Goal: Ask a question

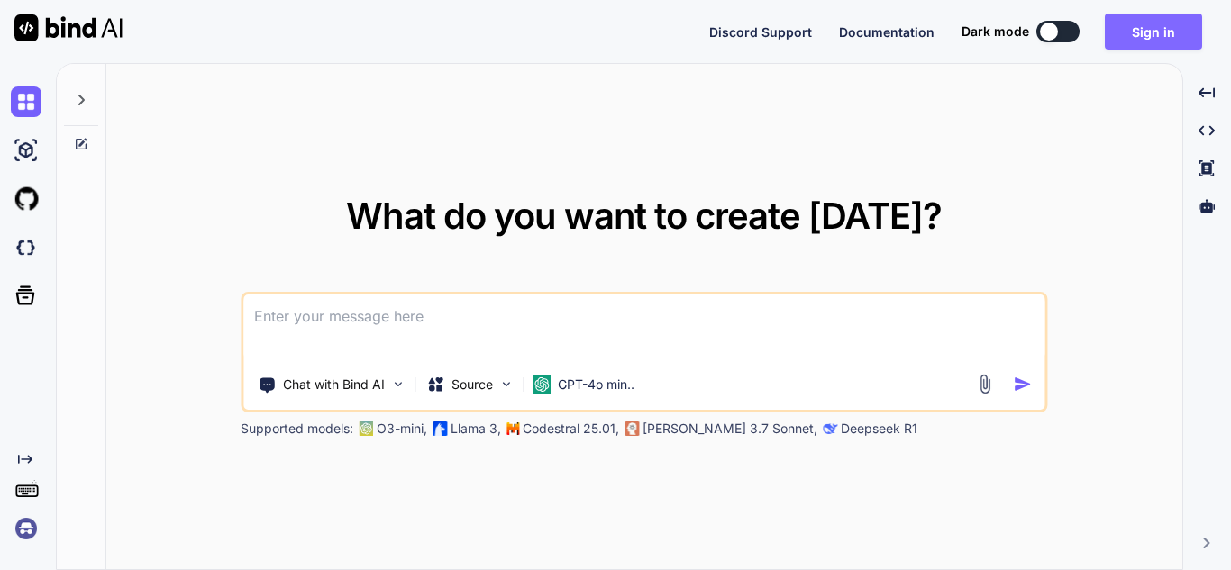
click at [1149, 39] on button "Sign in" at bounding box center [1152, 32] width 97 height 36
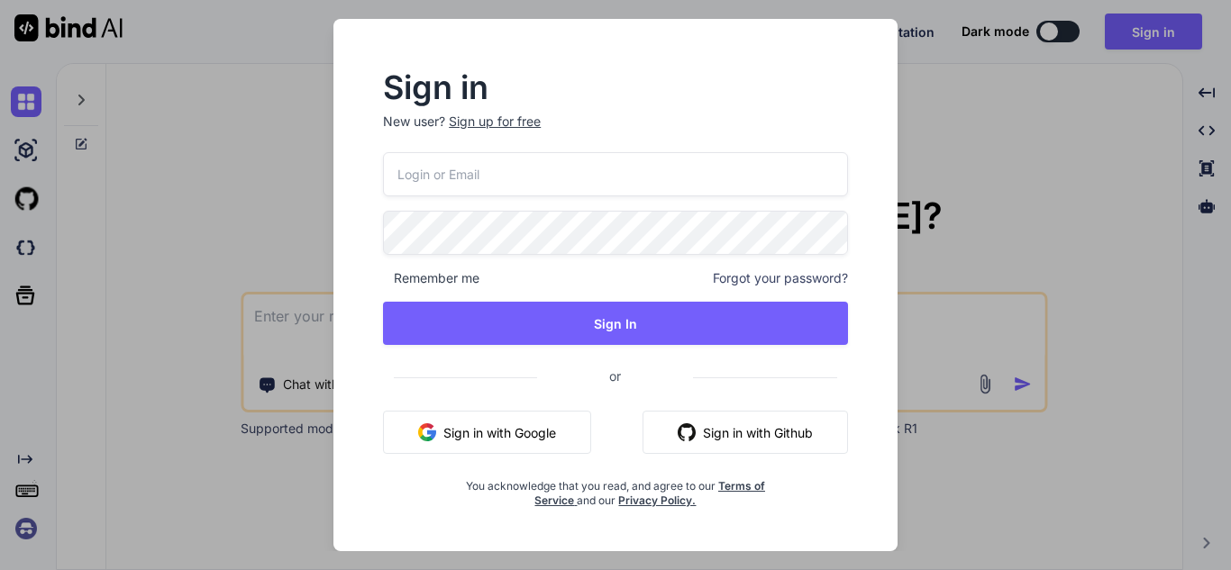
click at [654, 186] on input "email" at bounding box center [615, 174] width 465 height 44
type input "[EMAIL_ADDRESS][DOMAIN_NAME]"
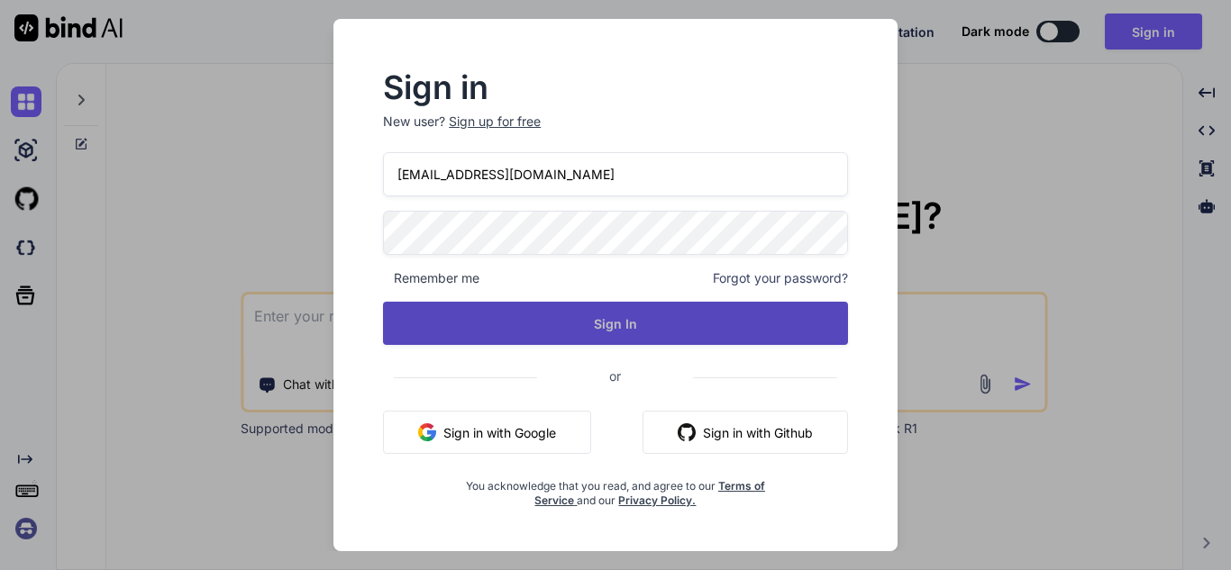
click at [636, 307] on button "Sign In" at bounding box center [615, 323] width 465 height 43
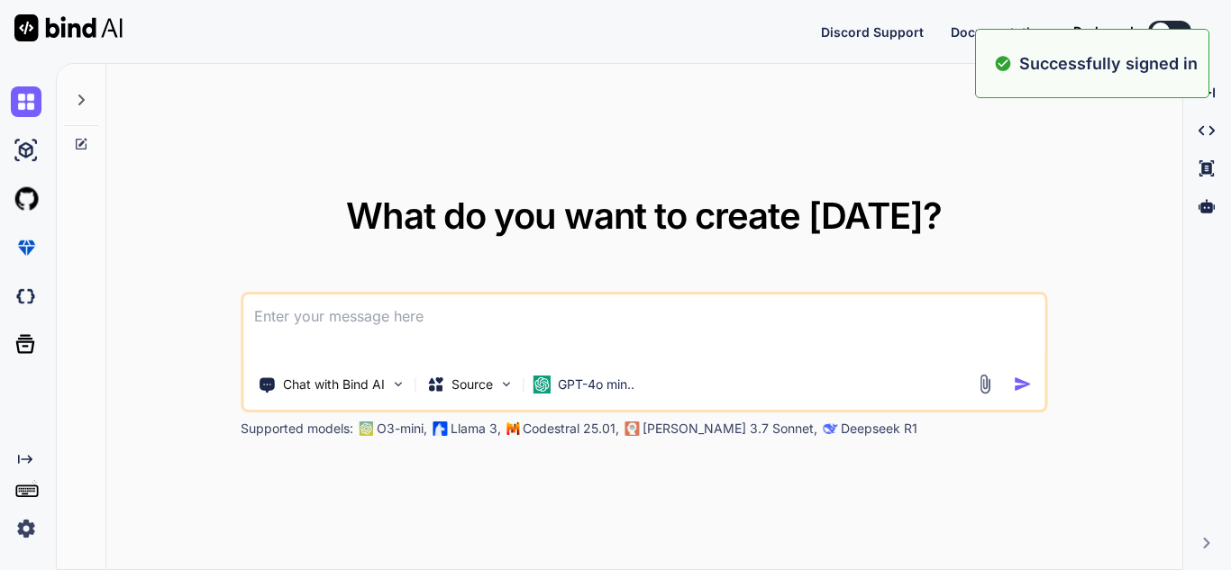
type textarea "x"
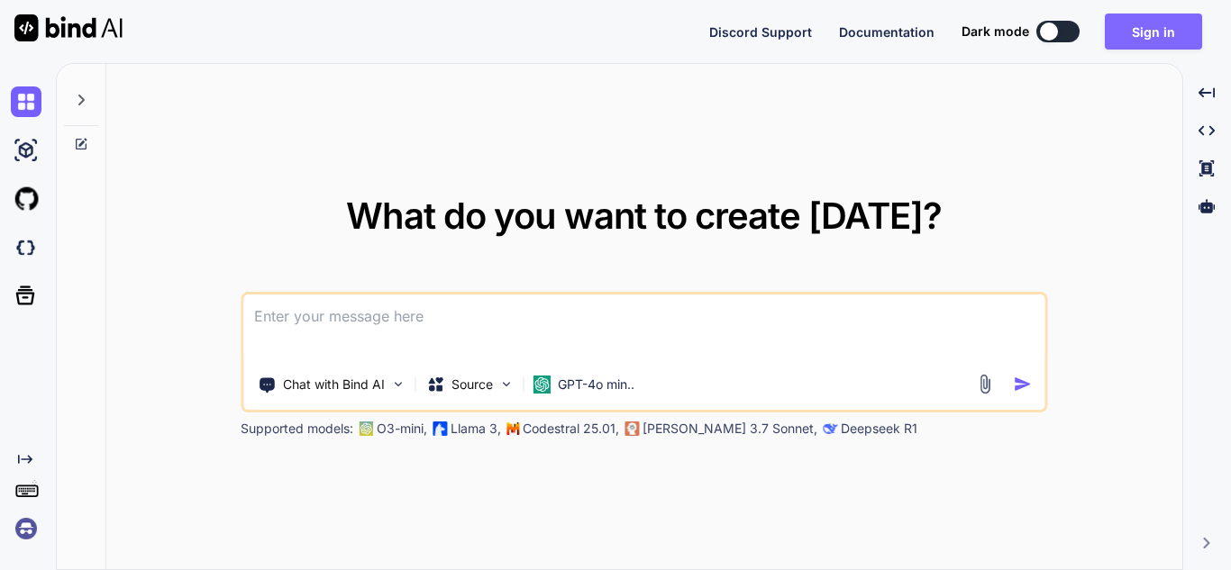
click at [1155, 22] on button "Sign in" at bounding box center [1152, 32] width 97 height 36
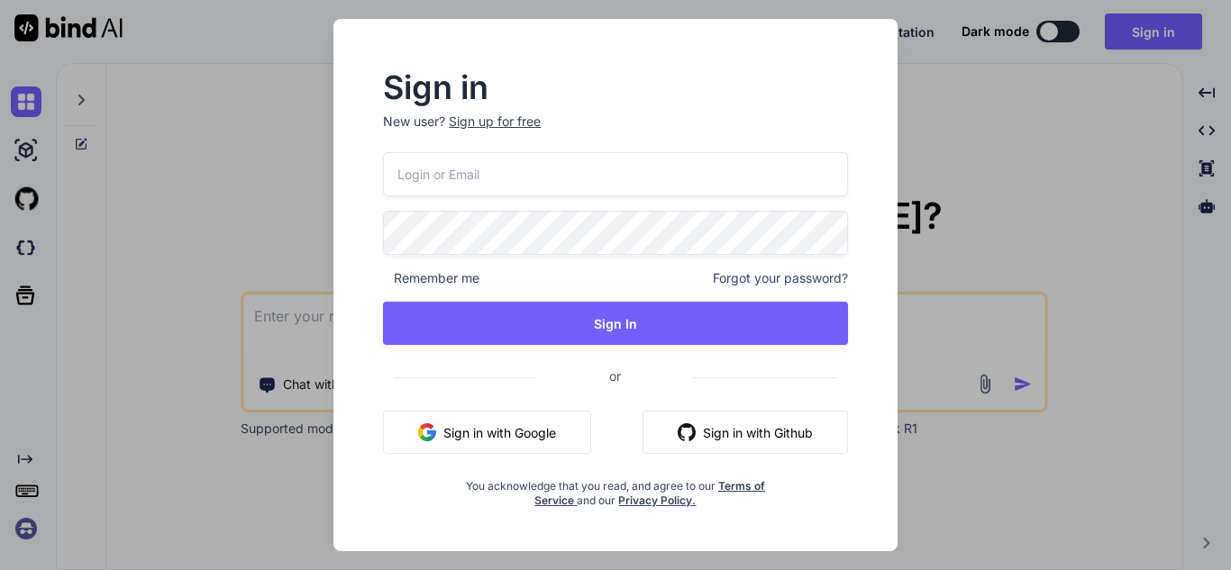
click at [547, 164] on input "email" at bounding box center [615, 174] width 465 height 44
type input "[EMAIL_ADDRESS][DOMAIN_NAME]"
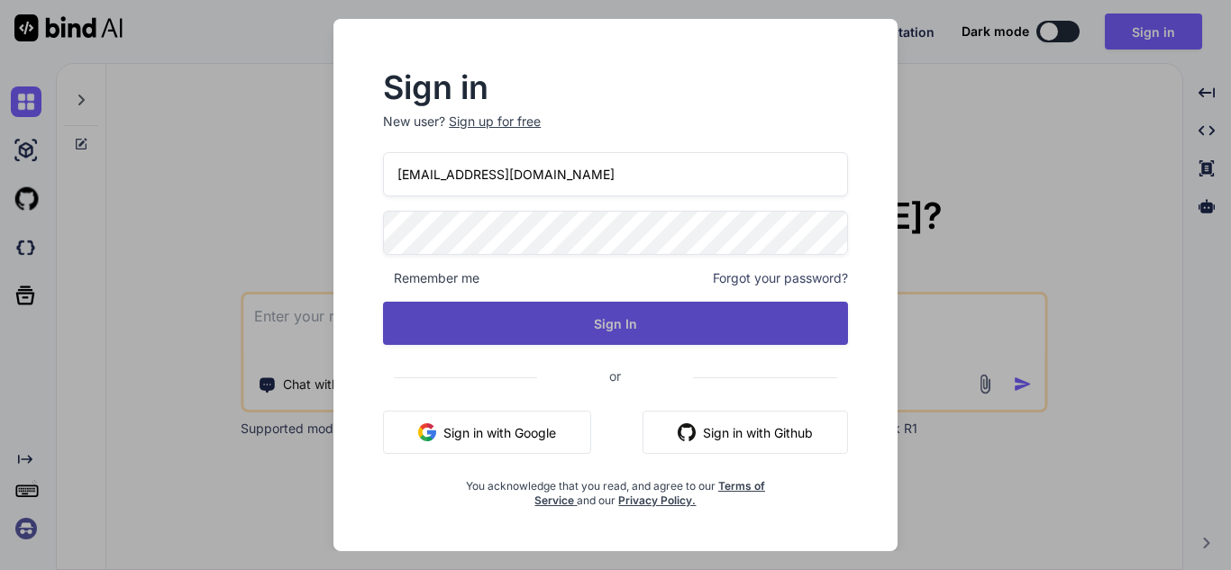
click at [595, 313] on button "Sign In" at bounding box center [615, 323] width 465 height 43
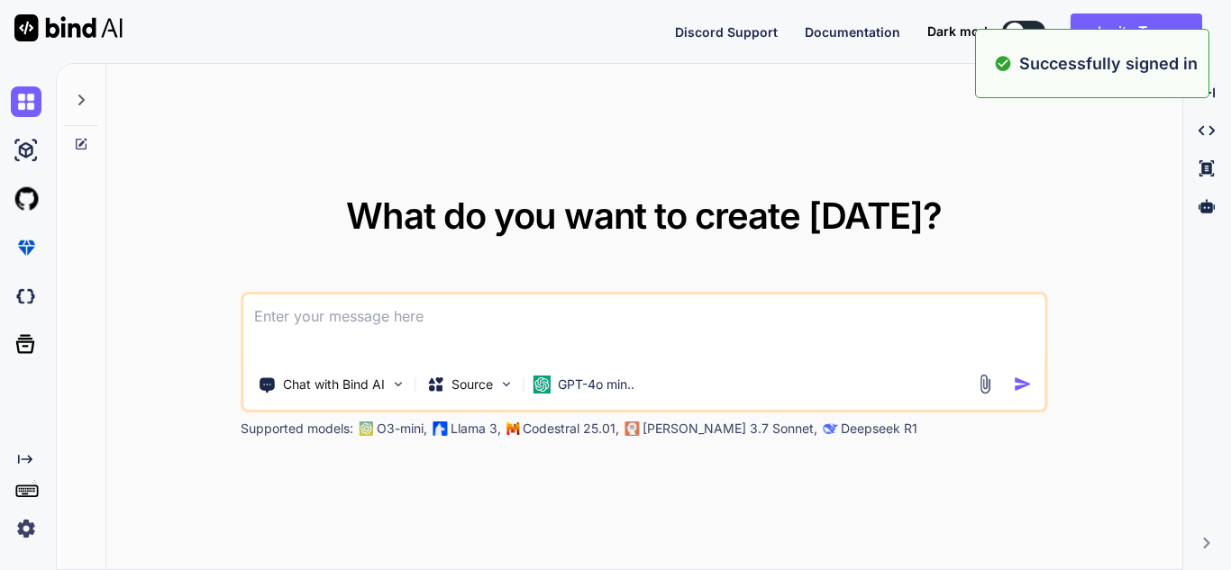
click at [517, 325] on textarea at bounding box center [643, 328] width 801 height 67
type textarea "x"
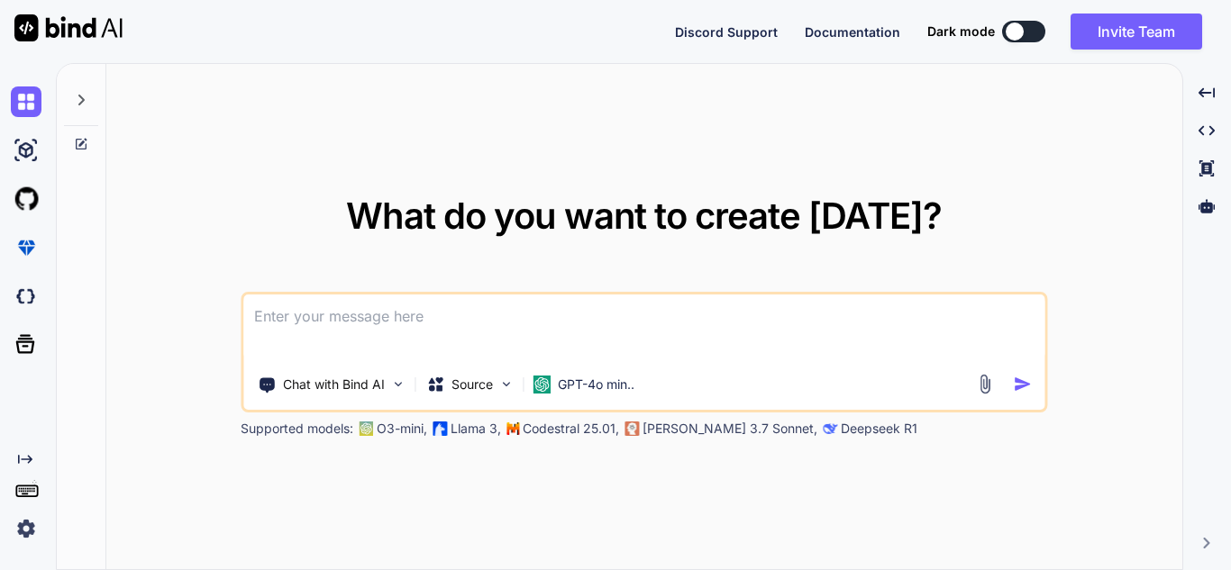
paste textarea "i need to integrate stripe payment APIs in my .net core web API project. guid m…"
type textarea "i need to integrate stripe payment APIs in my .net core web API project. guid m…"
type textarea "x"
type textarea "i need to integrate stripe payment APIs in my .net core web API project. guid m…"
type textarea "x"
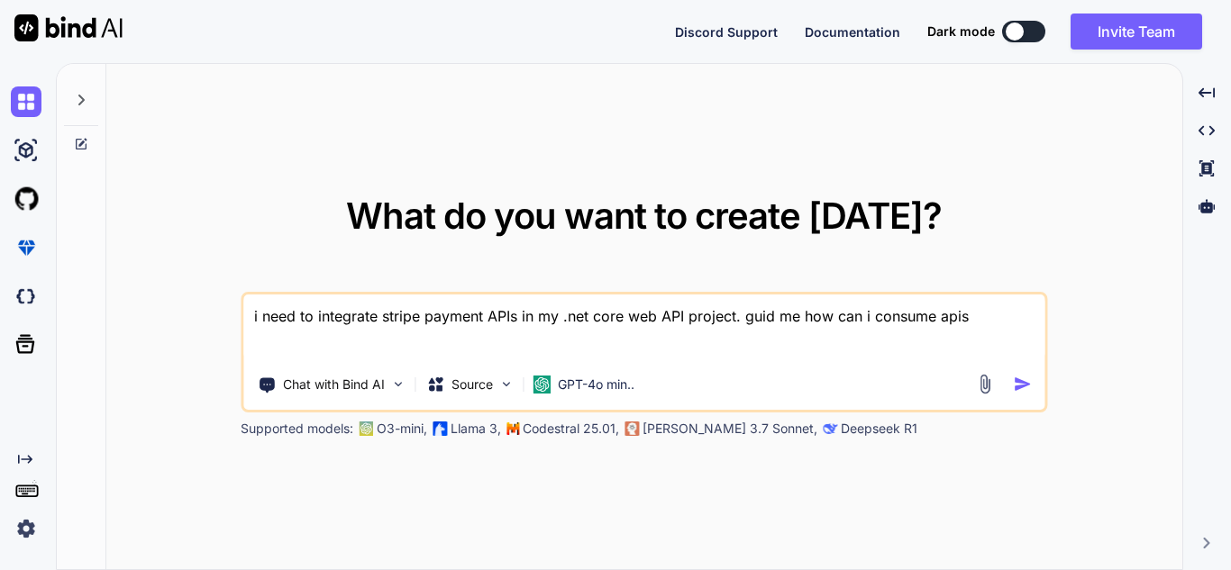
type textarea "i need to integrate stripe payment APIs in my .net core web API project. guid m…"
type textarea "x"
type textarea "i need to integrate stripe payment APIs in my .net core web API project. guid m…"
type textarea "x"
type textarea "i need to integrate stripe payment APIs in my .net core web API project. guid m…"
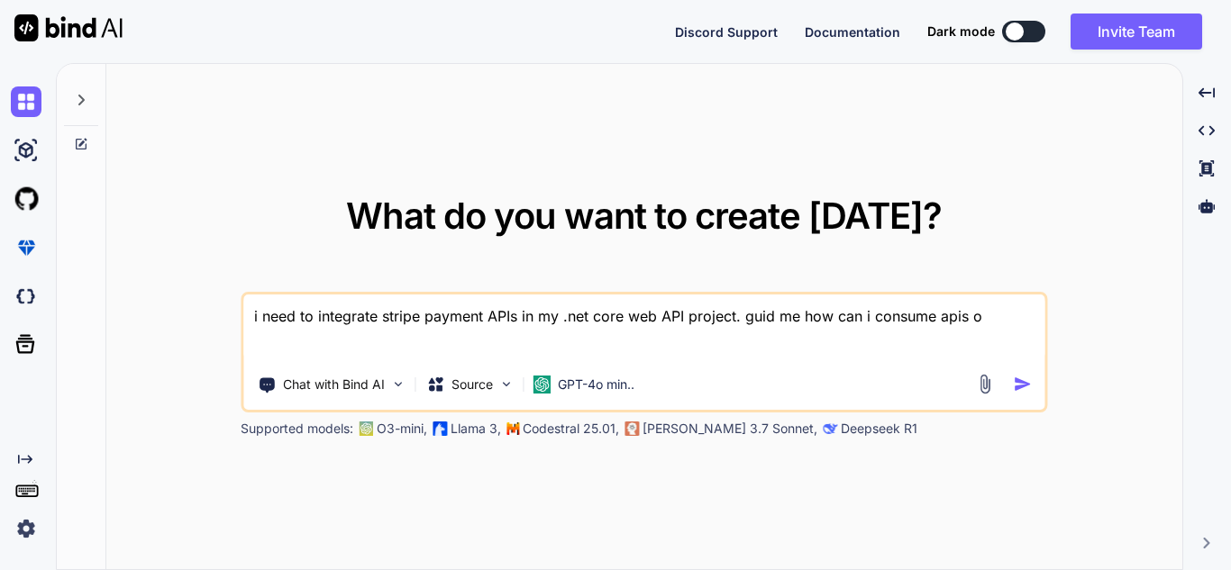
type textarea "x"
type textarea "i need to integrate stripe payment APIs in my .net core web API project. guid m…"
type textarea "x"
type textarea "i need to integrate stripe payment APIs in my .net core web API project. guid m…"
type textarea "x"
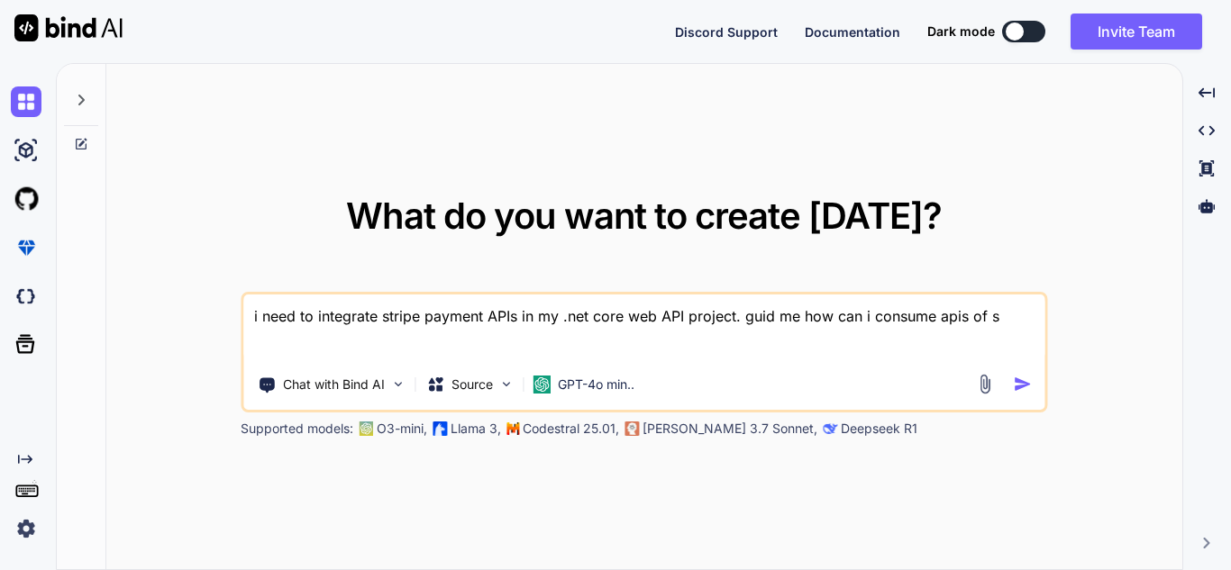
type textarea "i need to integrate stripe payment APIs in my .net core web API project. guid m…"
type textarea "x"
type textarea "i need to integrate stripe payment APIs in my .net core web API project. guid m…"
type textarea "x"
type textarea "i need to integrate stripe payment APIs in my .net core web API project. guid m…"
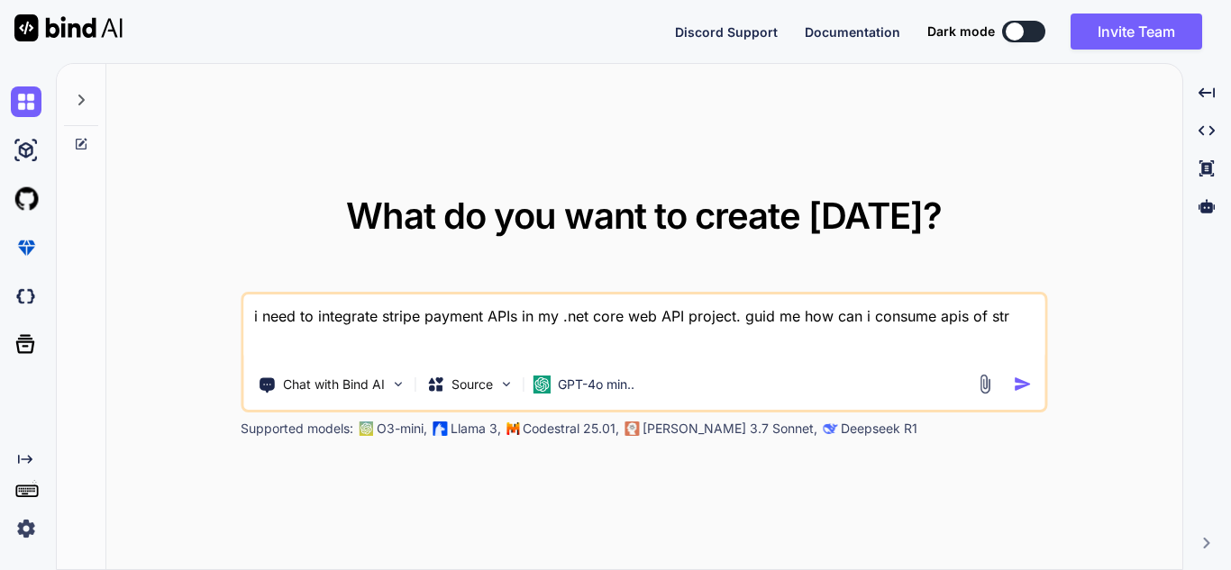
type textarea "x"
type textarea "i need to integrate stripe payment APIs in my .net core web API project. guid m…"
type textarea "x"
type textarea "i need to integrate stripe payment APIs in my .net core web API project. guid m…"
type textarea "x"
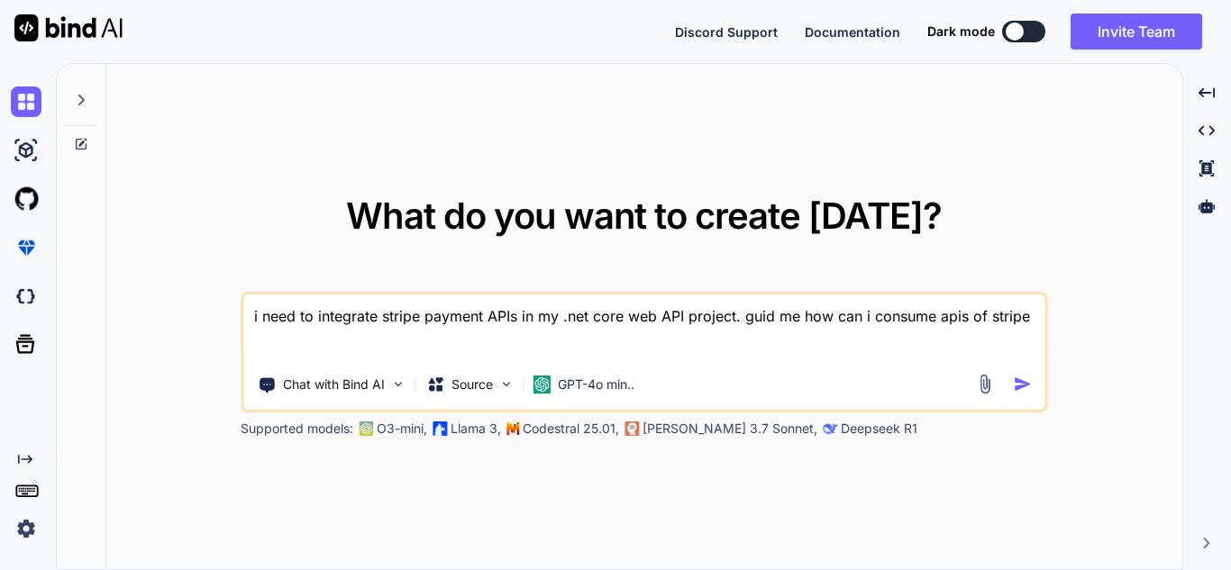
type textarea "i need to integrate stripe payment APIs in my .net core web API project. guid m…"
type textarea "x"
type textarea "i need to integrate stripe payment APIs in my .net core web API project. guid m…"
type textarea "x"
type textarea "i need to integrate stripe payment APIs in my .net core web API project. guid m…"
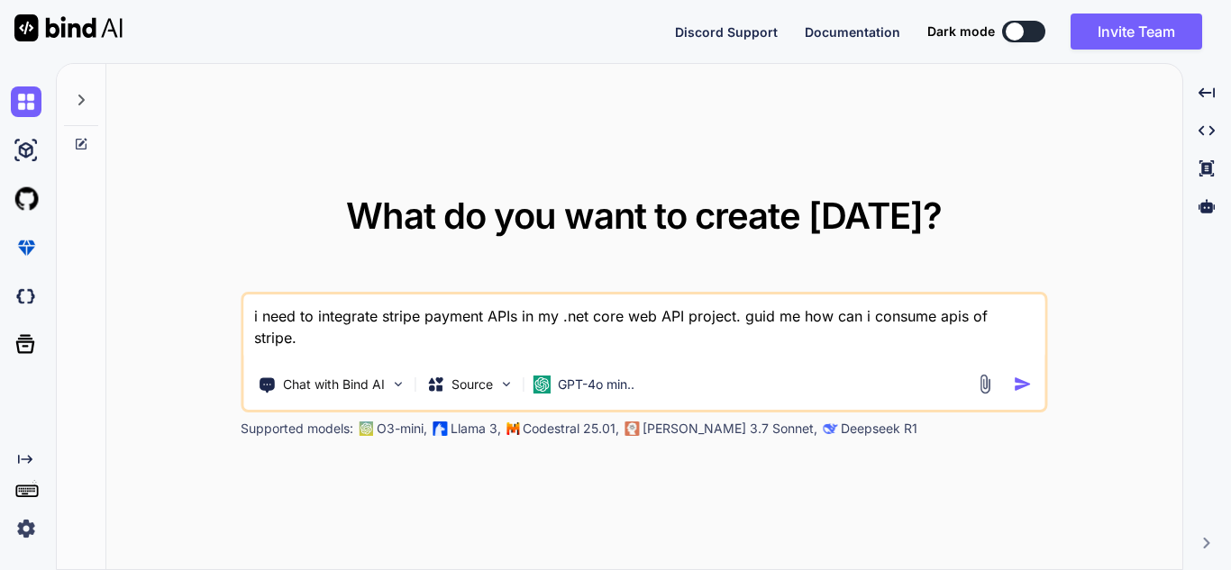
type textarea "x"
type textarea "i need to integrate stripe payment APIs in my .net core web API project. guid m…"
type textarea "x"
type textarea "i need to integrate stripe payment APIs in my .net core web API project. guid m…"
type textarea "x"
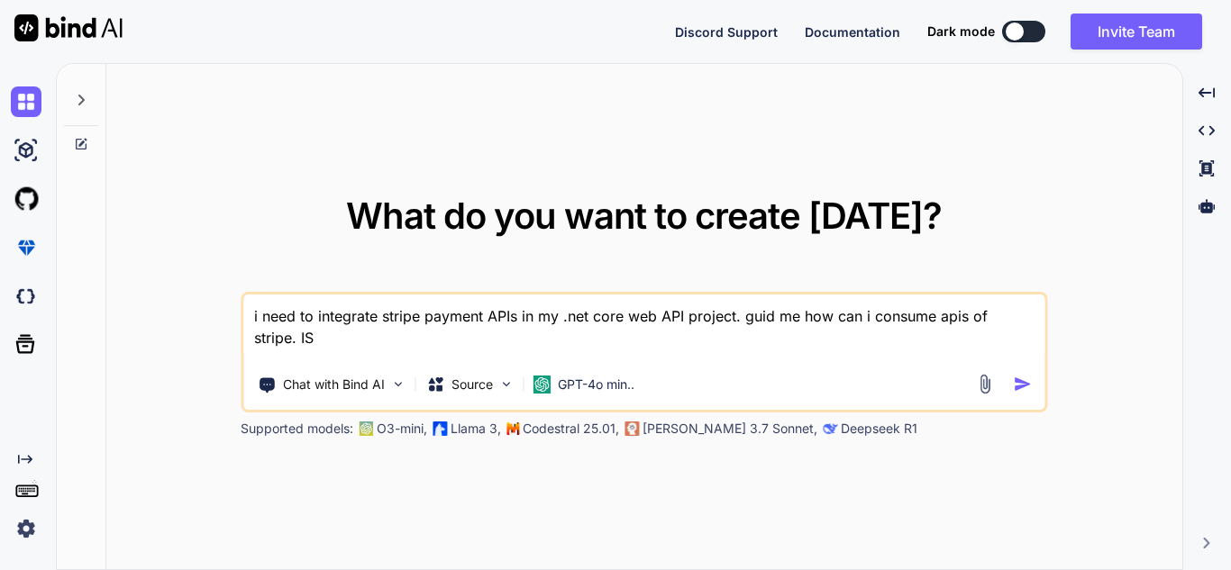
type textarea "i need to integrate stripe payment APIs in my .net core web API project. guid m…"
type textarea "x"
type textarea "i need to integrate stripe payment APIs in my .net core web API project. guid m…"
type textarea "x"
type textarea "i need to integrate stripe payment APIs in my .net core web API project. guid m…"
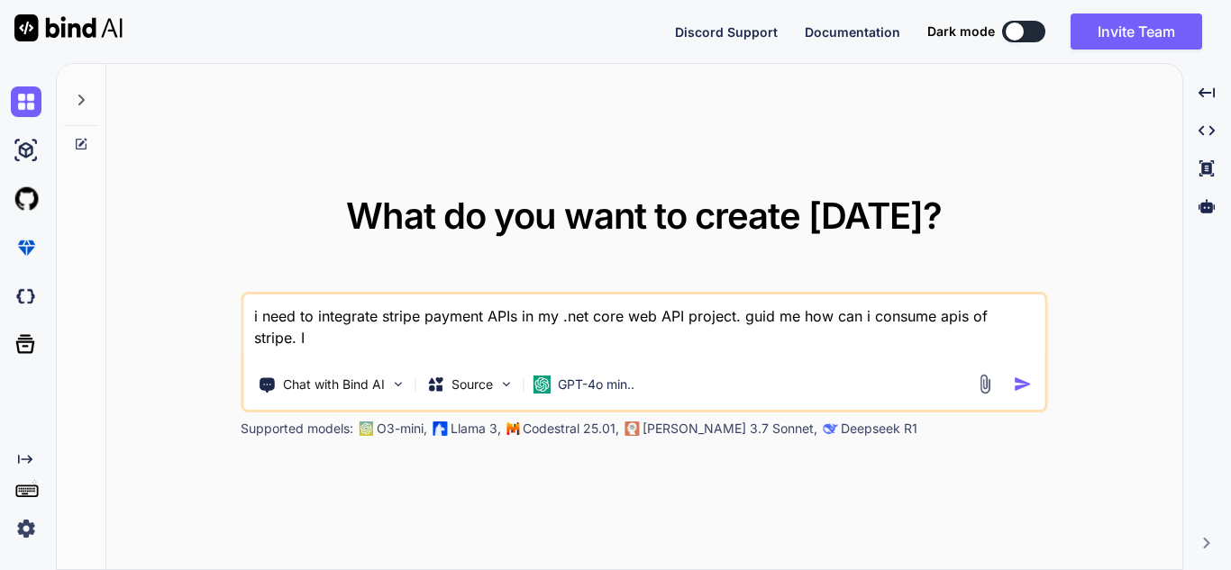
type textarea "x"
type textarea "i need to integrate stripe payment APIs in my .net core web API project. guid m…"
type textarea "x"
type textarea "i need to integrate stripe payment APIs in my .net core web API project. guid m…"
type textarea "x"
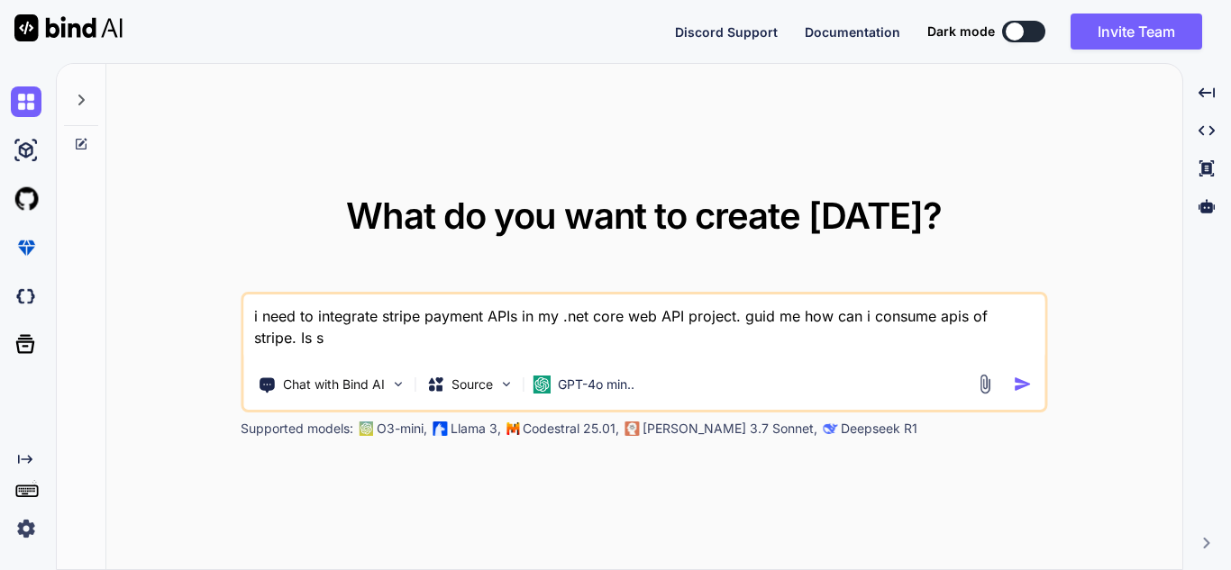
type textarea "i need to integrate stripe payment APIs in my .net core web API project. guid m…"
type textarea "x"
type textarea "i need to integrate stripe payment APIs in my .net core web API project. guid m…"
type textarea "x"
type textarea "i need to integrate stripe payment APIs in my .net core web API project. guid m…"
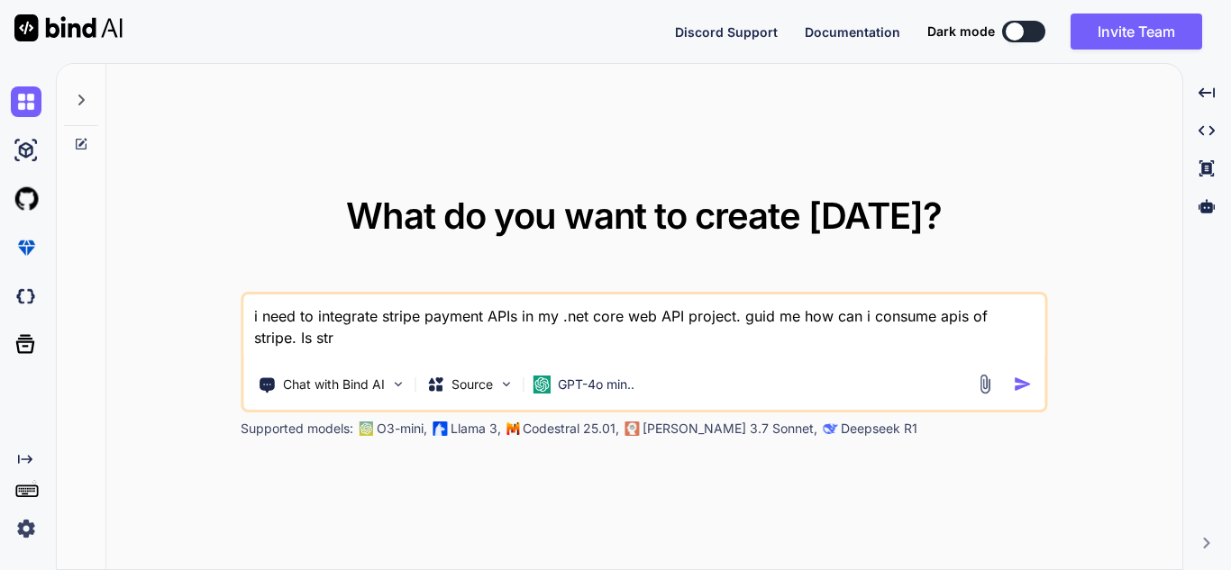
type textarea "x"
type textarea "i need to integrate stripe payment APIs in my .net core web API project. guid m…"
type textarea "x"
type textarea "i need to integrate stripe payment APIs in my .net core web API project. guid m…"
type textarea "x"
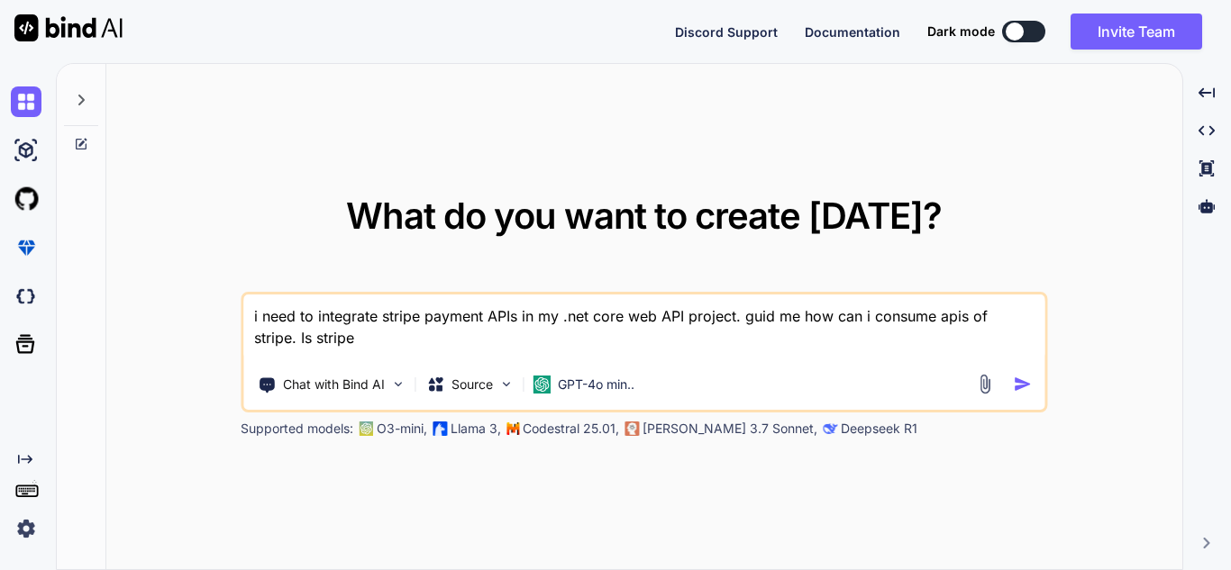
type textarea "i need to integrate stripe payment APIs in my .net core web API project. guid m…"
type textarea "x"
type textarea "i need to integrate stripe payment APIs in my .net core web API project. guid m…"
type textarea "x"
type textarea "i need to integrate stripe payment APIs in my .net core web API project. guid m…"
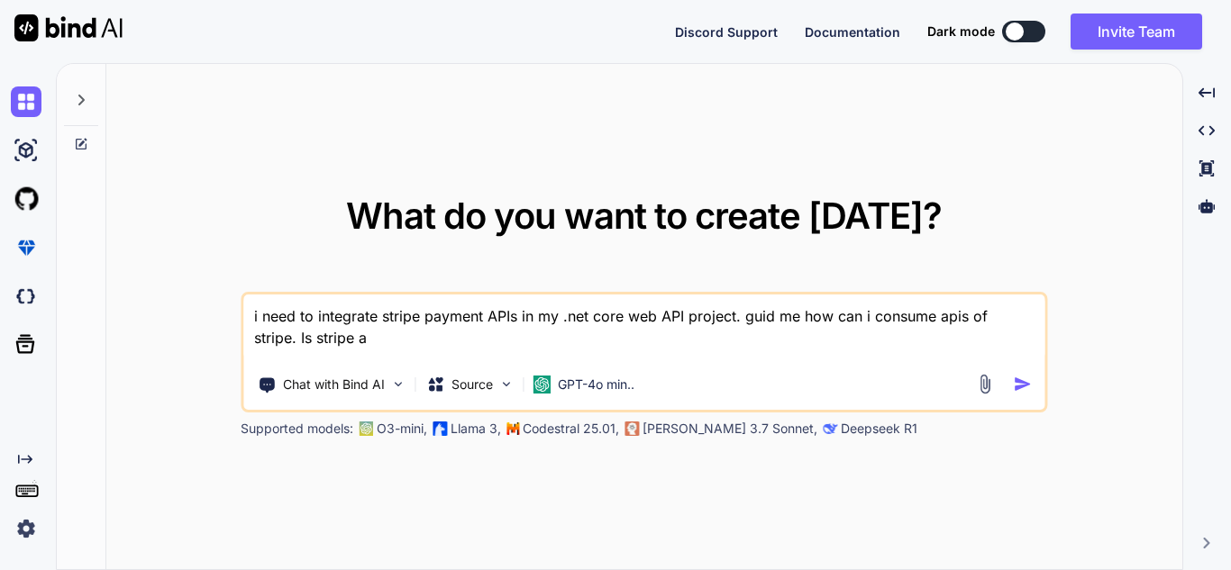
type textarea "x"
type textarea "i need to integrate stripe payment APIs in my .net core web API project. guid m…"
type textarea "x"
type textarea "i need to integrate stripe payment APIs in my .net core web API project. guid m…"
type textarea "x"
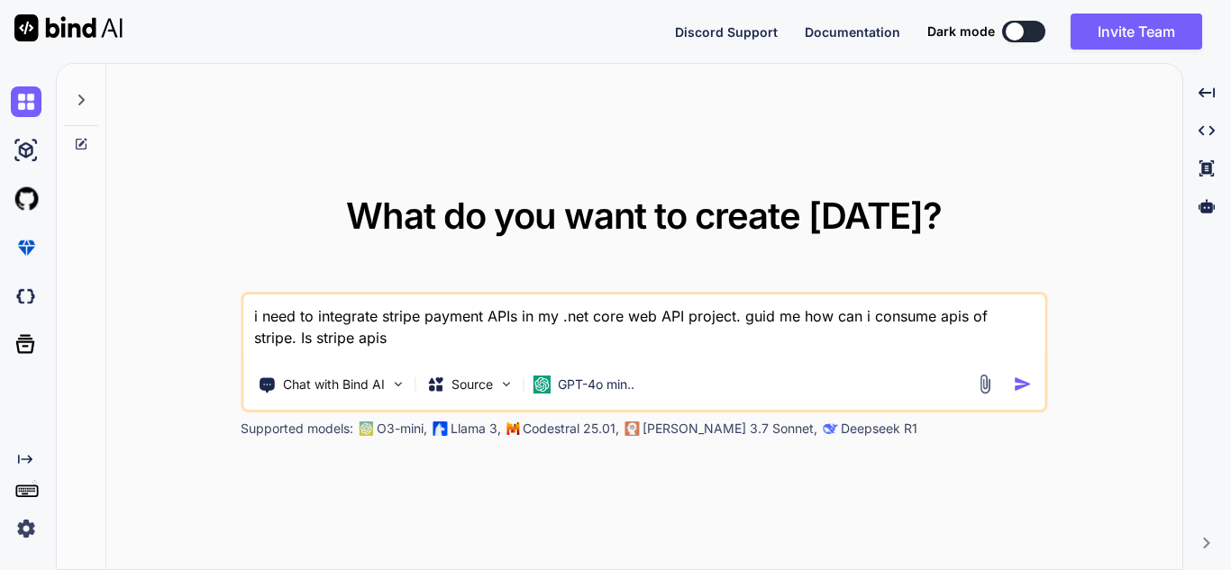
type textarea "i need to integrate stripe payment APIs in my .net core web API project. guid m…"
type textarea "x"
type textarea "i need to integrate stripe payment APIs in my .net core web API project. guid m…"
type textarea "x"
type textarea "i need to integrate stripe payment APIs in my .net core web API project. guid m…"
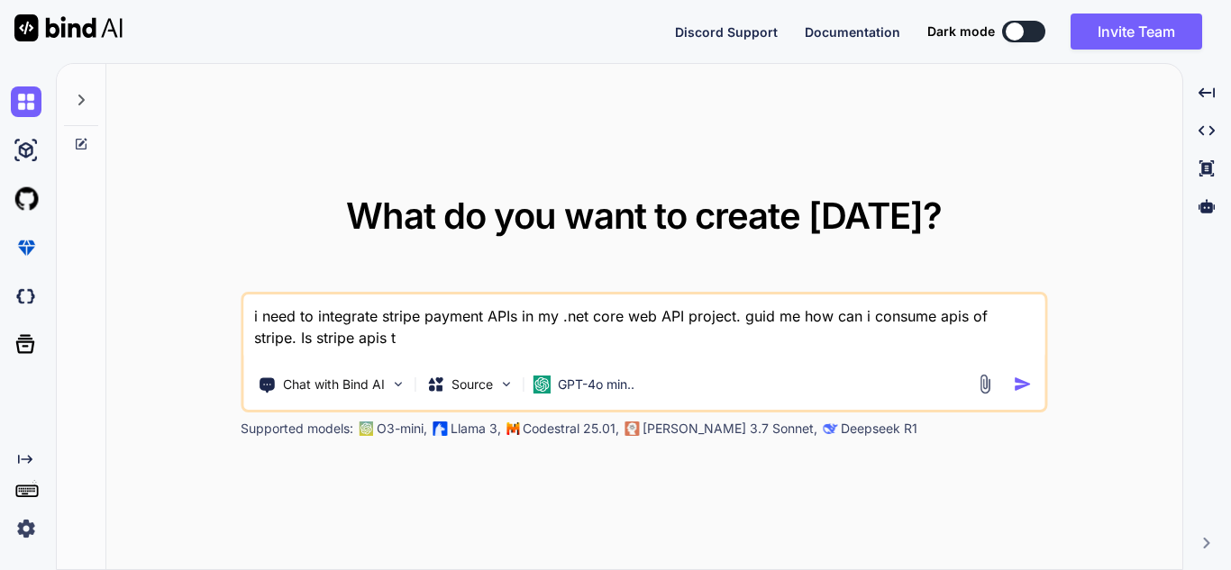
type textarea "x"
type textarea "i need to integrate stripe payment APIs in my .net core web API project. guid m…"
type textarea "x"
type textarea "i need to integrate stripe payment APIs in my .net core web API project. guid m…"
type textarea "x"
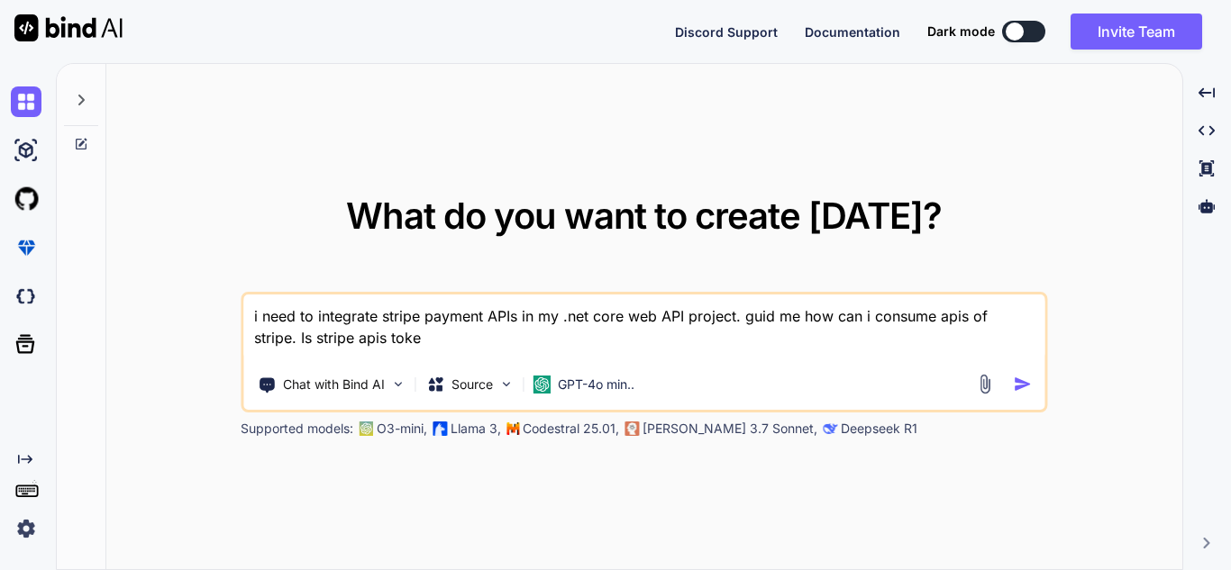
type textarea "i need to integrate stripe payment APIs in my .net core web API project. guid m…"
type textarea "x"
type textarea "i need to integrate stripe payment APIs in my .net core web API project. guid m…"
type textarea "x"
type textarea "i need to integrate stripe payment APIs in my .net core web API project. guid m…"
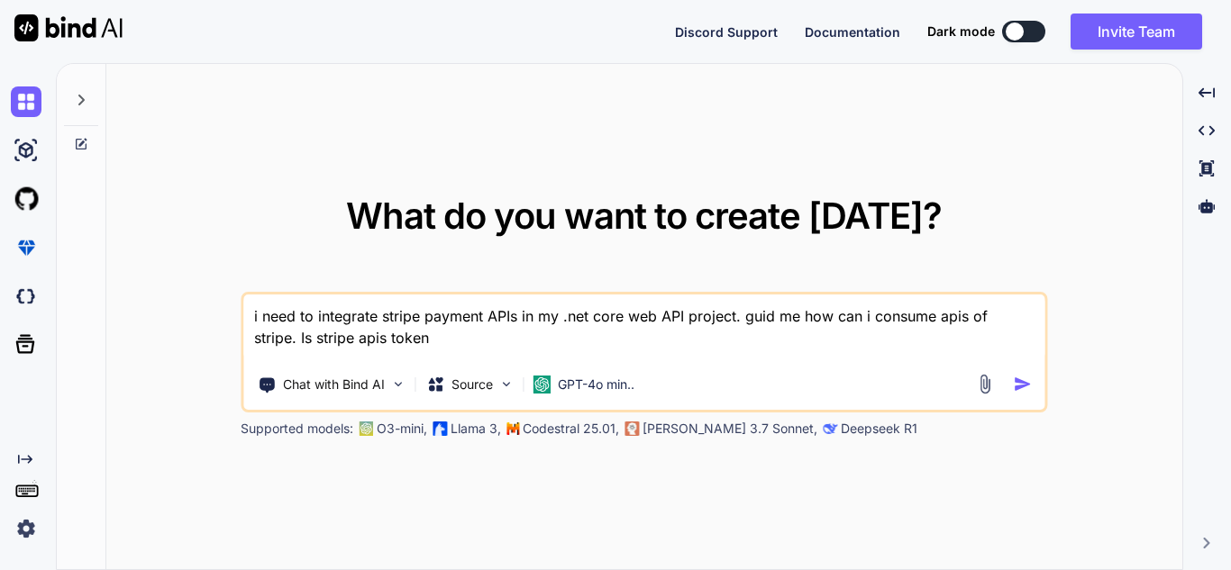
type textarea "x"
type textarea "i need to integrate stripe payment APIs in my .net core web API project. guid m…"
type textarea "x"
type textarea "i need to integrate stripe payment APIs in my .net core web API project. guid m…"
type textarea "x"
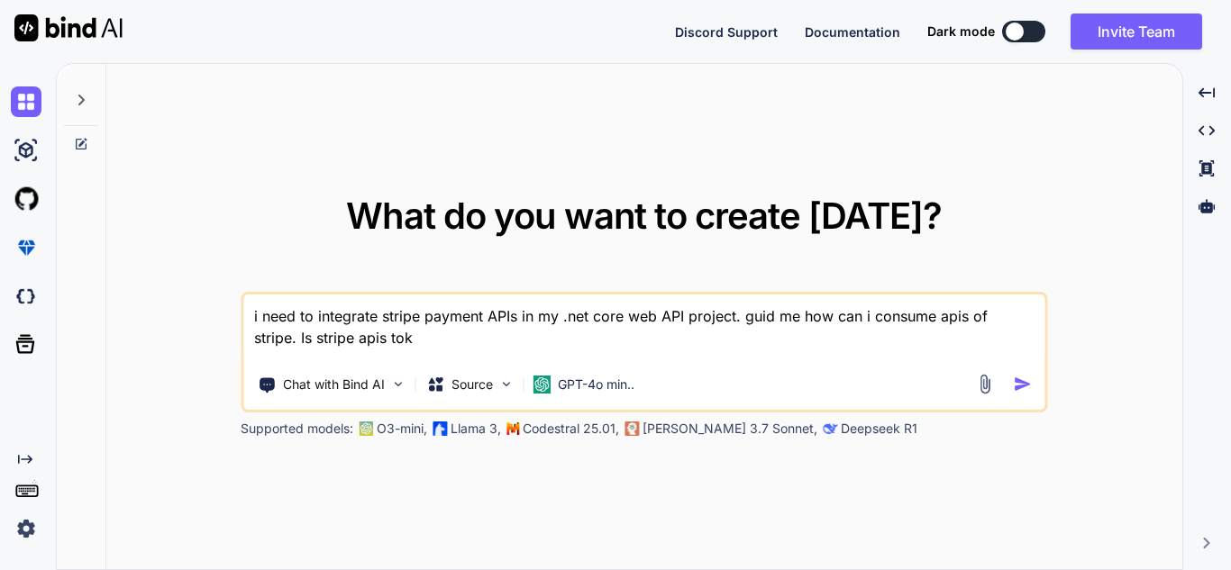
type textarea "i need to integrate stripe payment APIs in my .net core web API project. guid m…"
type textarea "x"
type textarea "i need to integrate stripe payment APIs in my .net core web API project. guid m…"
type textarea "x"
type textarea "i need to integrate stripe payment APIs in my .net core web API project. guid m…"
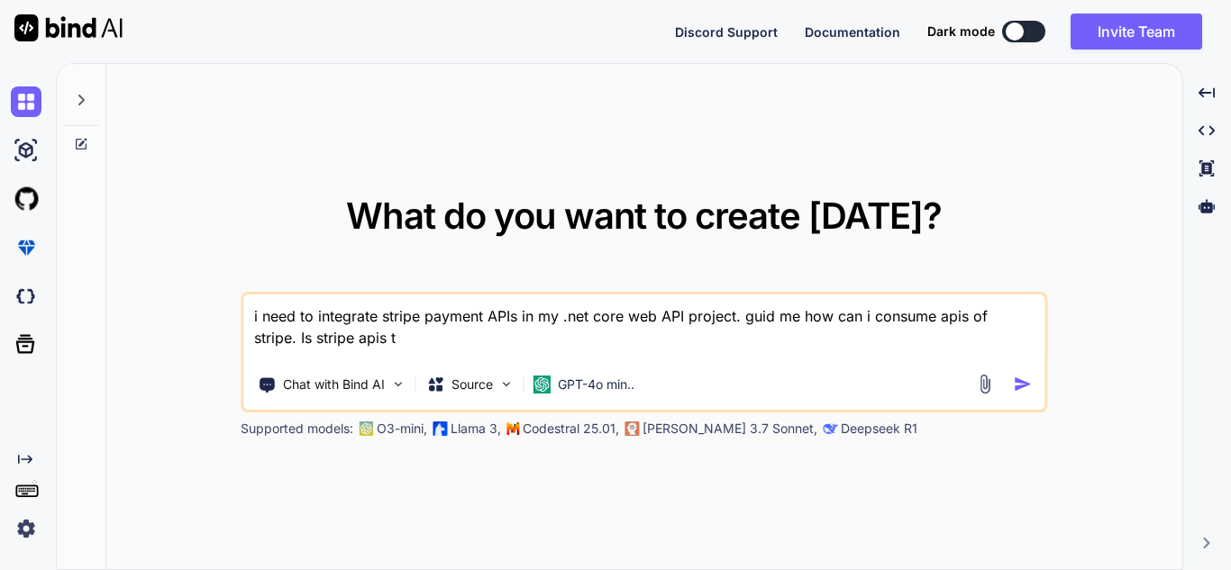
type textarea "x"
type textarea "i need to integrate stripe payment APIs in my .net core web API project. guid m…"
type textarea "x"
type textarea "i need to integrate stripe payment APIs in my .net core web API project. guid m…"
type textarea "x"
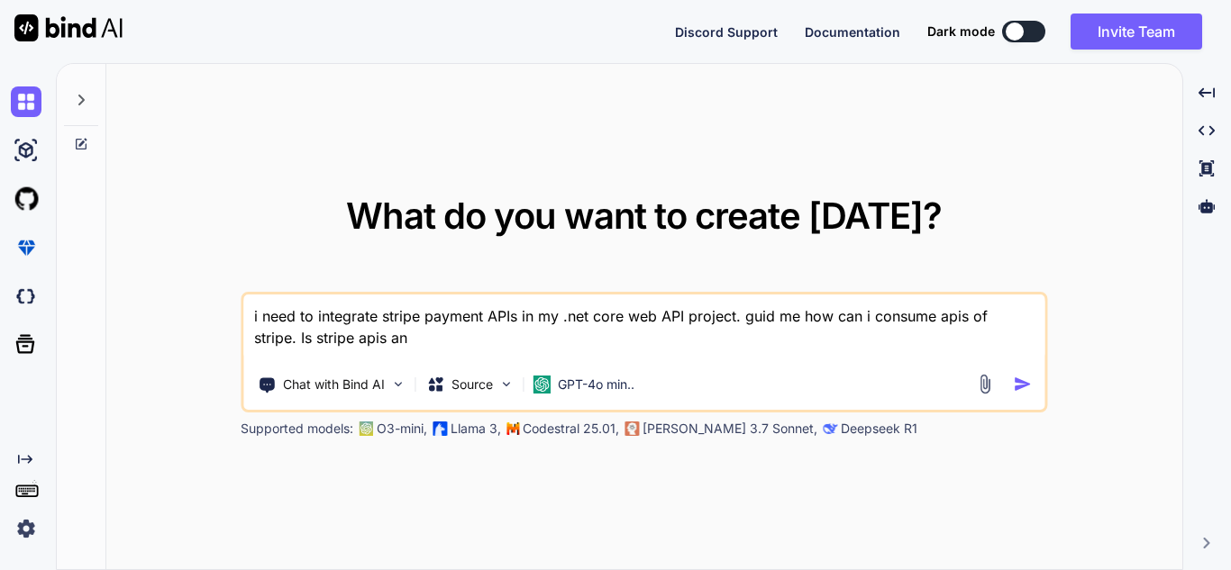
type textarea "i need to integrate stripe payment APIs in my .net core web API project. guid m…"
type textarea "x"
type textarea "i need to integrate stripe payment APIs in my .net core web API project. guid m…"
type textarea "x"
type textarea "i need to integrate stripe payment APIs in my .net core web API project. guid m…"
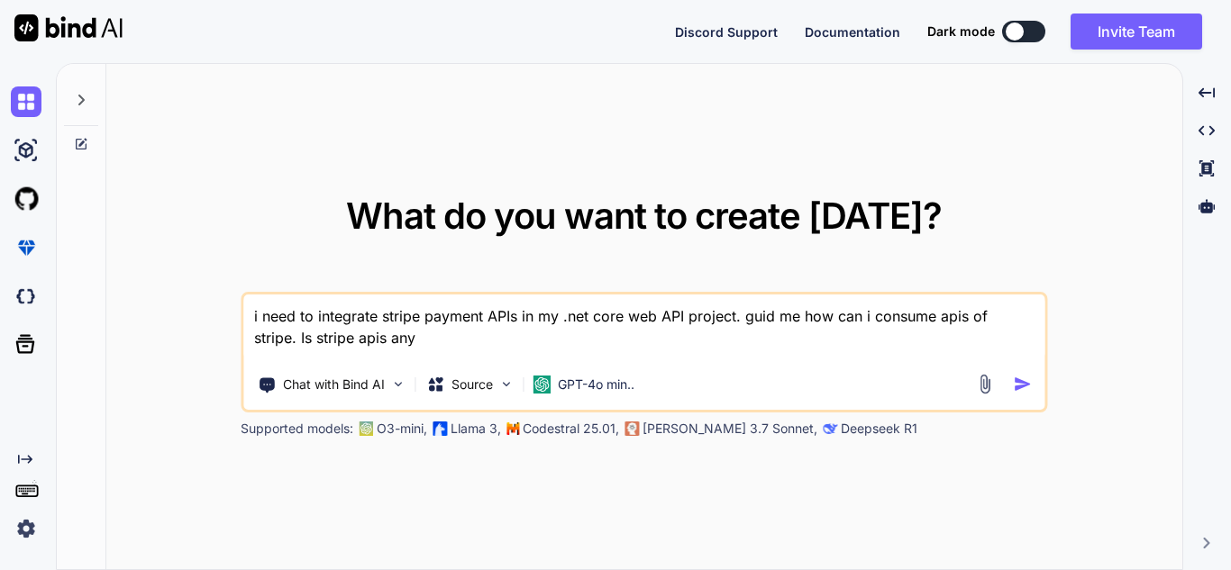
type textarea "x"
type textarea "i need to integrate stripe payment APIs in my .net core web API project. guid m…"
type textarea "x"
type textarea "i need to integrate stripe payment APIs in my .net core web API project. guid m…"
type textarea "x"
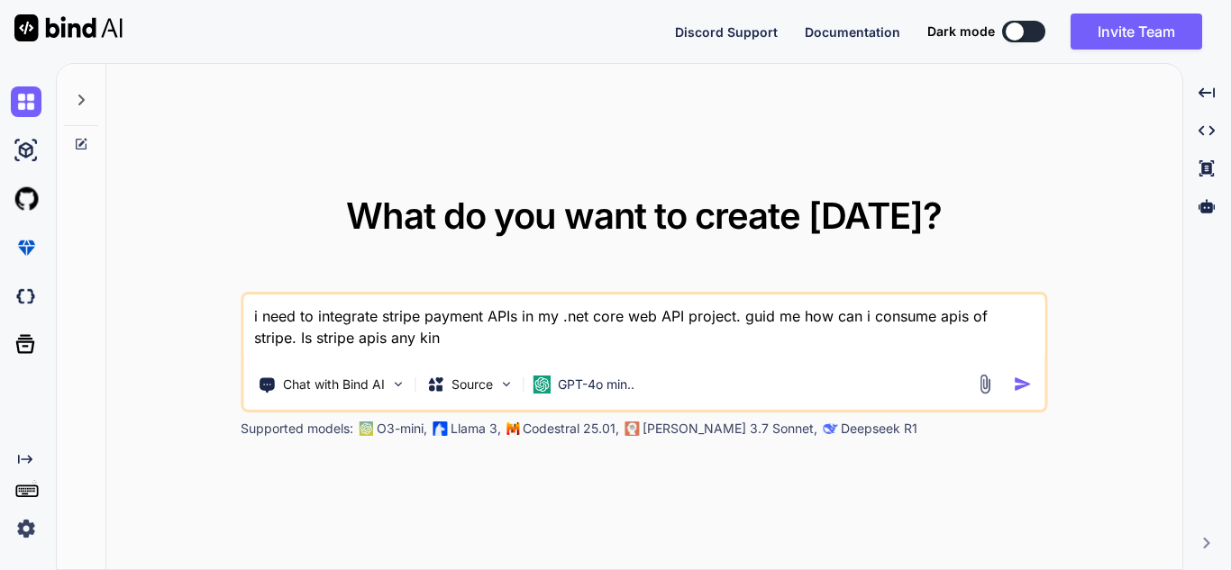
type textarea "i need to integrate stripe payment APIs in my .net core web API project. guid m…"
type textarea "x"
type textarea "i need to integrate stripe payment APIs in my .net core web API project. guid m…"
type textarea "x"
type textarea "i need to integrate stripe payment APIs in my .net core web API project. guid m…"
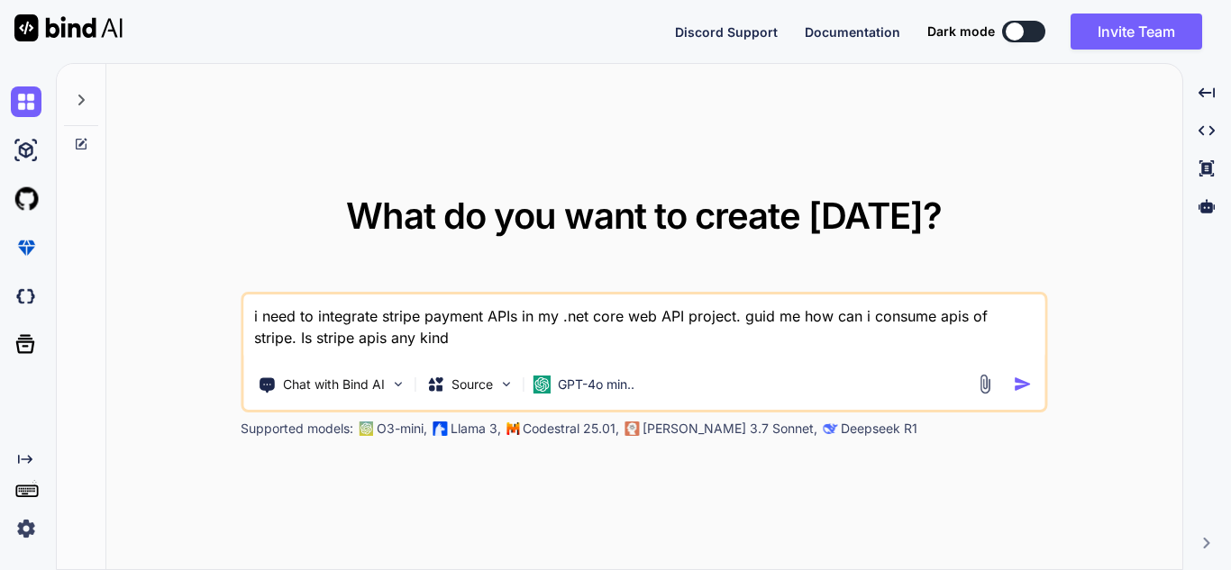
type textarea "x"
type textarea "i need to integrate stripe payment APIs in my .net core web API project. guid m…"
type textarea "x"
type textarea "i need to integrate stripe payment APIs in my .net core web API project. guid m…"
type textarea "x"
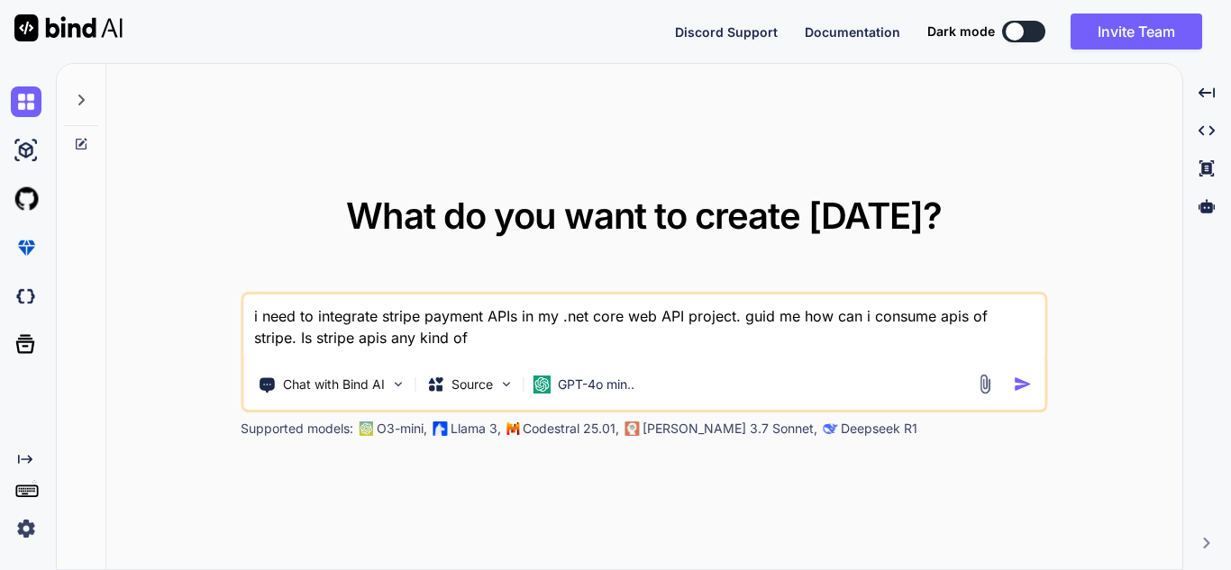
type textarea "i need to integrate stripe payment APIs in my .net core web API project. guid m…"
type textarea "x"
type textarea "i need to integrate stripe payment APIs in my .net core web API project. guid m…"
type textarea "x"
type textarea "i need to integrate stripe payment APIs in my .net core web API project. guid m…"
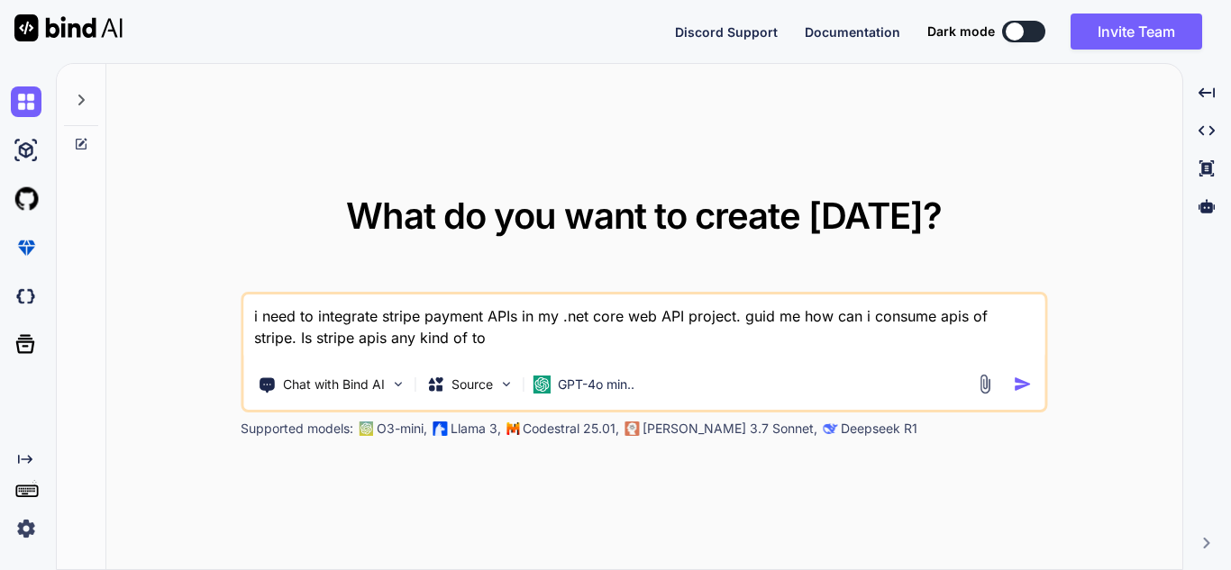
type textarea "x"
type textarea "i need to integrate stripe payment APIs in my .net core web API project. guid m…"
type textarea "x"
type textarea "i need to integrate stripe payment APIs in my .net core web API project. guid m…"
type textarea "x"
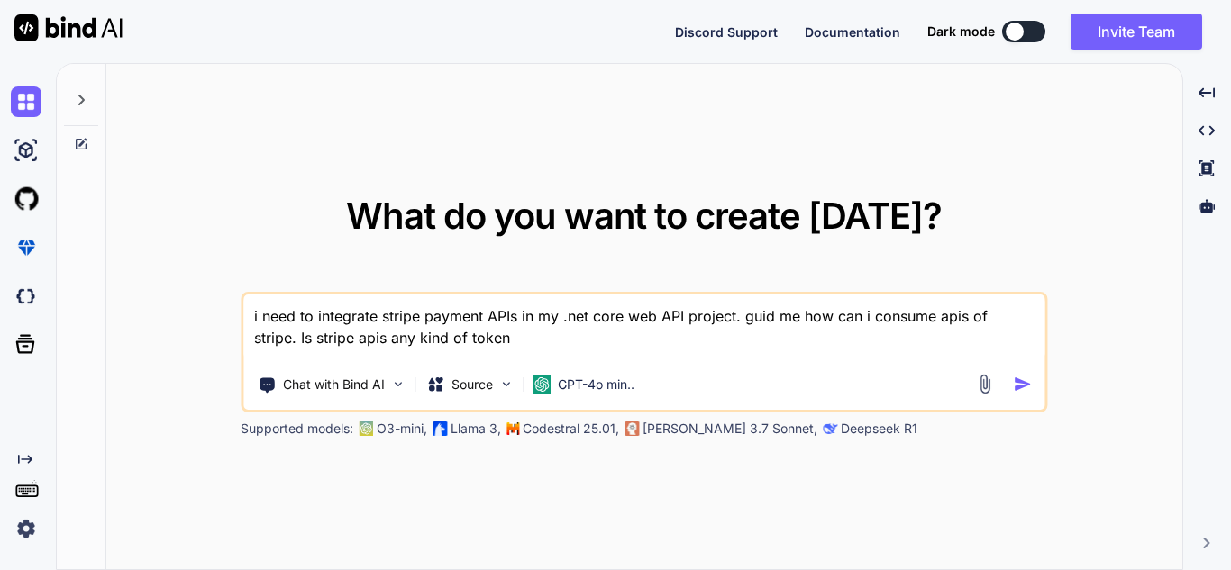
type textarea "i need to integrate stripe payment APIs in my .net core web API project. guid m…"
type textarea "x"
type textarea "i need to integrate stripe payment APIs in my .net core web API project. guid m…"
type textarea "x"
type textarea "i need to integrate stripe payment APIs in my .net core web API project. guid m…"
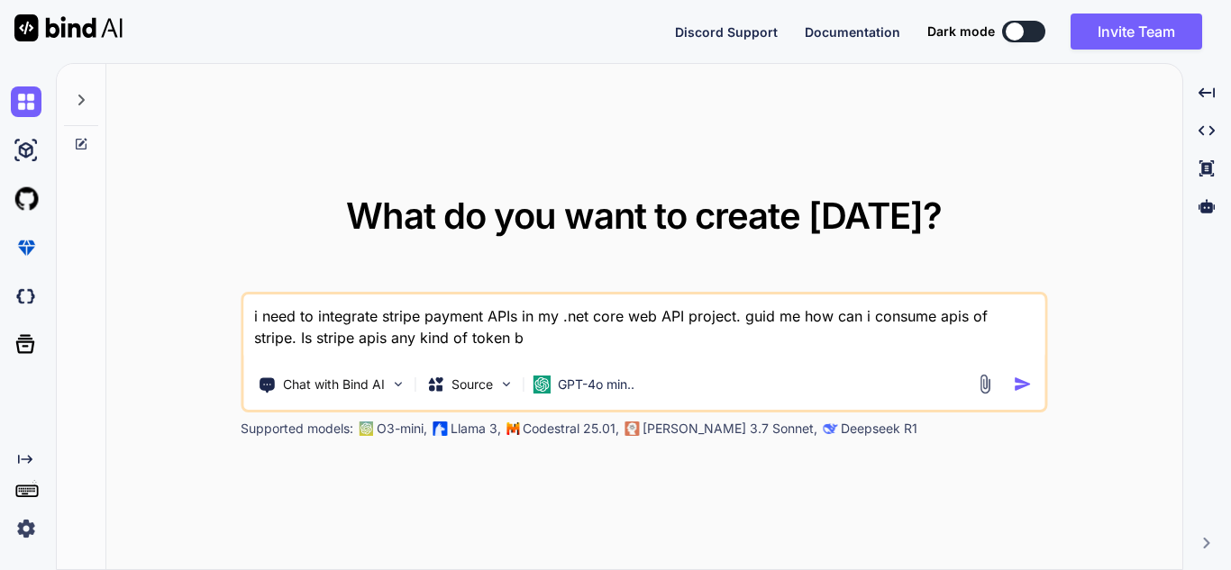
type textarea "x"
type textarea "i need to integrate stripe payment APIs in my .net core web API project. guid m…"
type textarea "x"
type textarea "i need to integrate stripe payment APIs in my .net core web API project. guid m…"
type textarea "x"
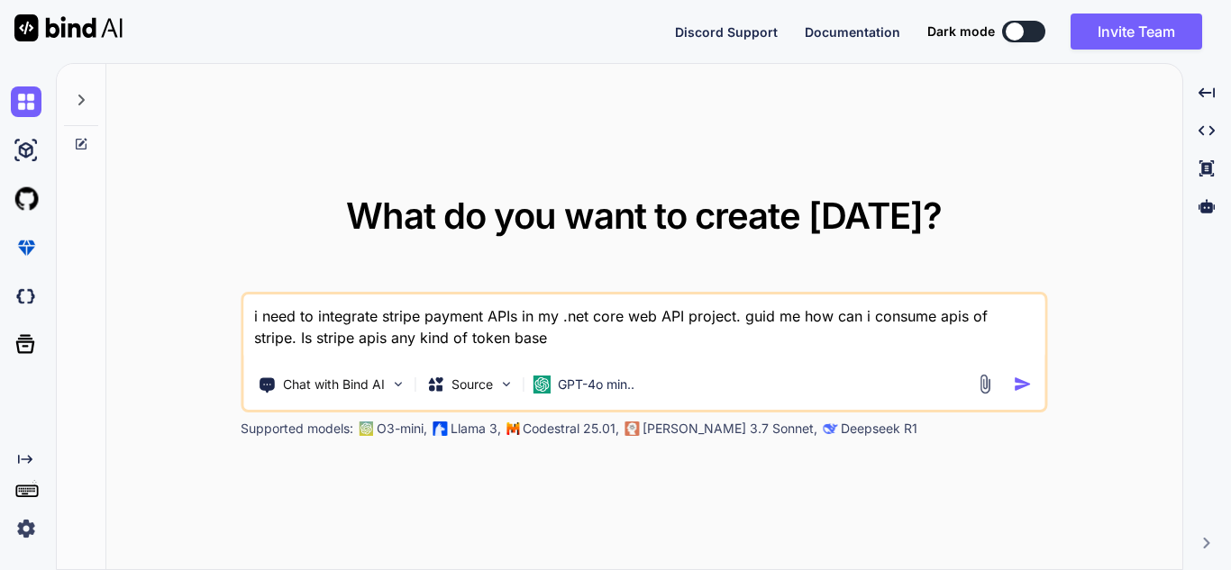
type textarea "i need to integrate stripe payment APIs in my .net core web API project. guid m…"
type textarea "x"
type textarea "i need to integrate stripe payment APIs in my .net core web API project. guid m…"
type textarea "x"
type textarea "i need to integrate stripe payment APIs in my .net core web API project. guid m…"
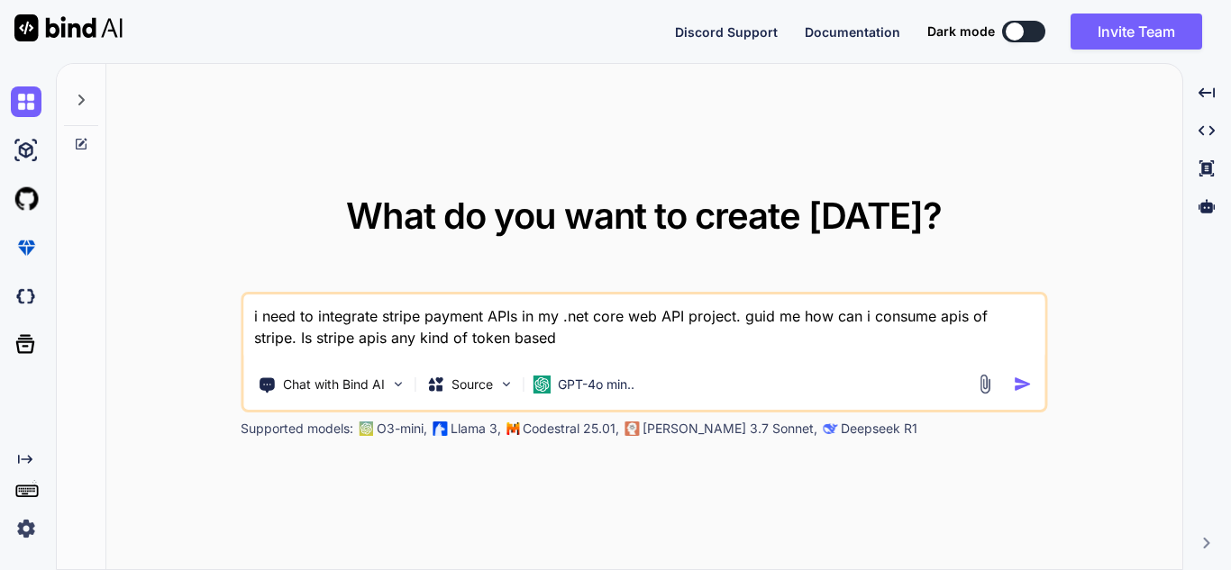
type textarea "x"
type textarea "i need to integrate stripe payment APIs in my .net core web API project. guid m…"
type textarea "x"
type textarea "i need to integrate stripe payment APIs in my .net core web API project. guid m…"
type textarea "x"
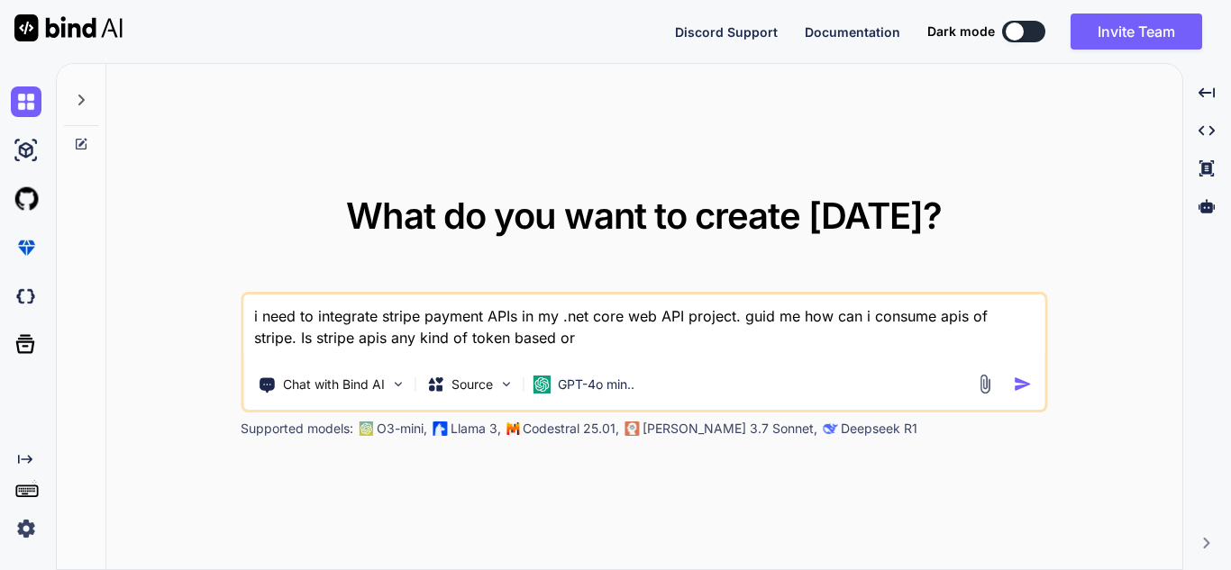
type textarea "i need to integrate stripe payment APIs in my .net core web API project. guid m…"
type textarea "x"
type textarea "i need to integrate stripe payment APIs in my .net core web API project. guid m…"
type textarea "x"
type textarea "i need to integrate stripe payment APIs in my .net core web API project. guid m…"
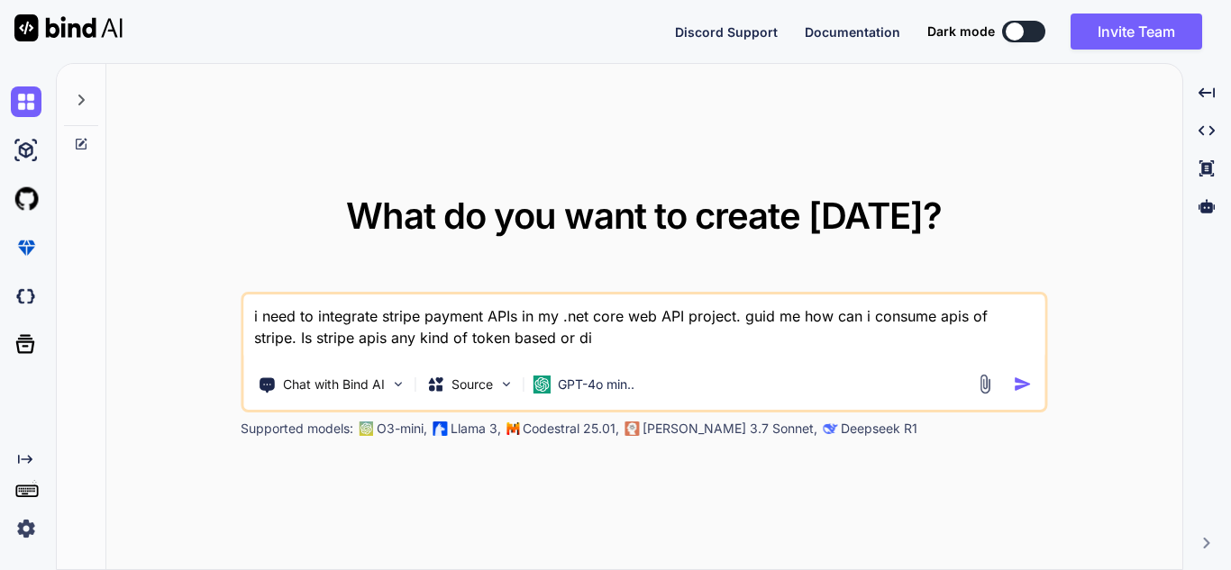
type textarea "x"
type textarea "i need to integrate stripe payment APIs in my .net core web API project. guid m…"
type textarea "x"
type textarea "i need to integrate stripe payment APIs in my .net core web API project. guid m…"
type textarea "x"
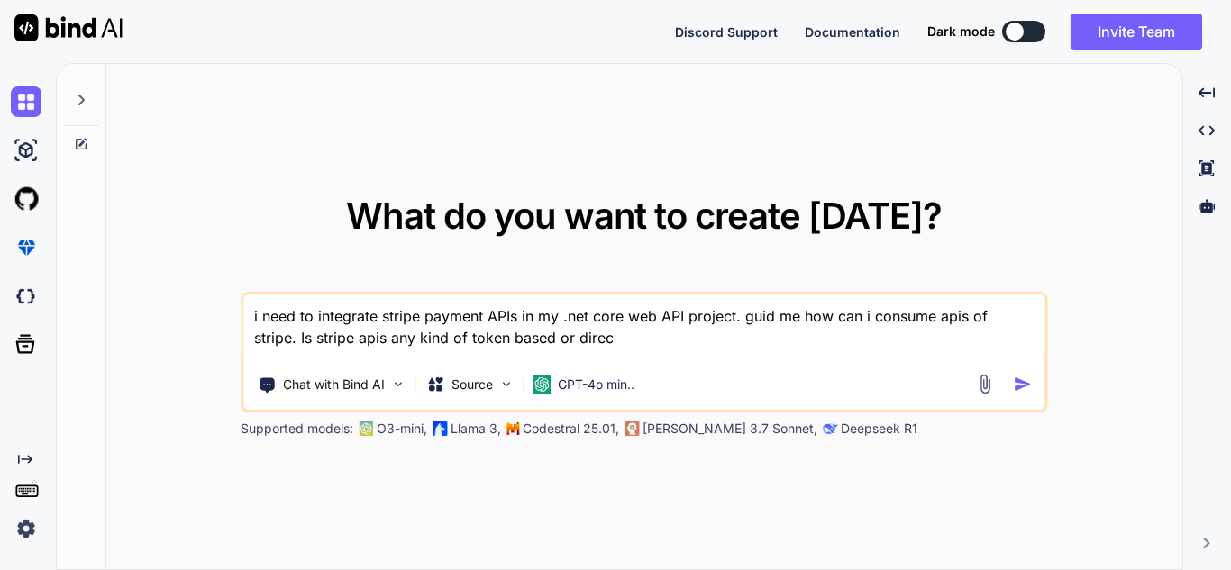
type textarea "i need to integrate stripe payment APIs in my .net core web API project. guid m…"
type textarea "x"
type textarea "i need to integrate stripe payment APIs in my .net core web API project. guid m…"
type textarea "x"
type textarea "i need to integrate stripe payment APIs in my .net core web API project. guid m…"
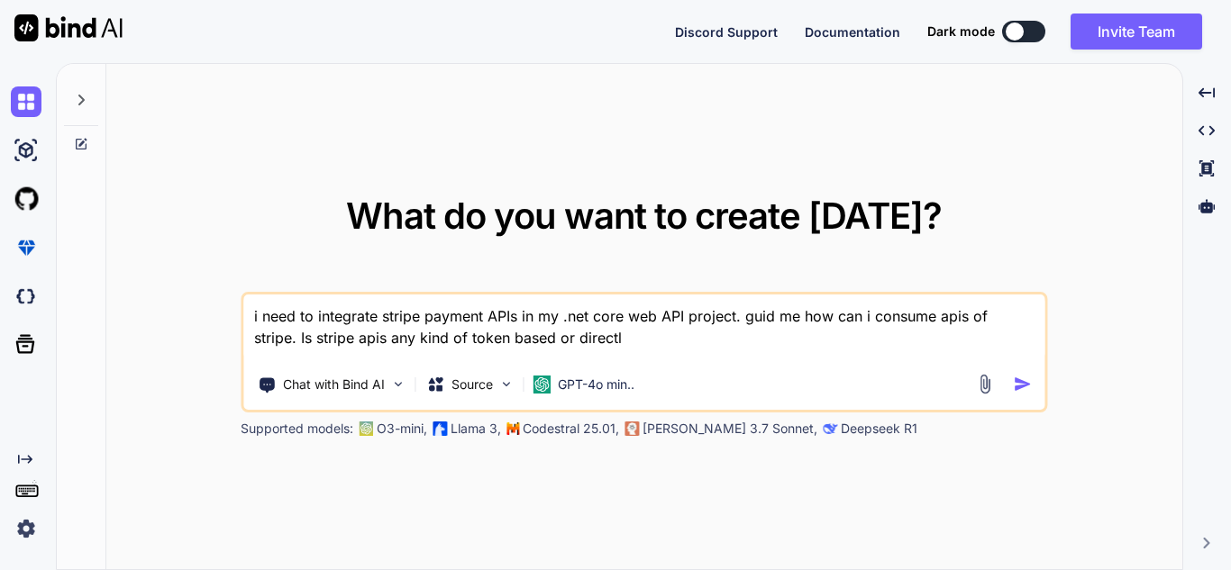
type textarea "x"
type textarea "i need to integrate stripe payment APIs in my .net core web API project. guid m…"
type textarea "x"
type textarea "i need to integrate stripe payment APIs in my .net core web API project. guid m…"
type textarea "x"
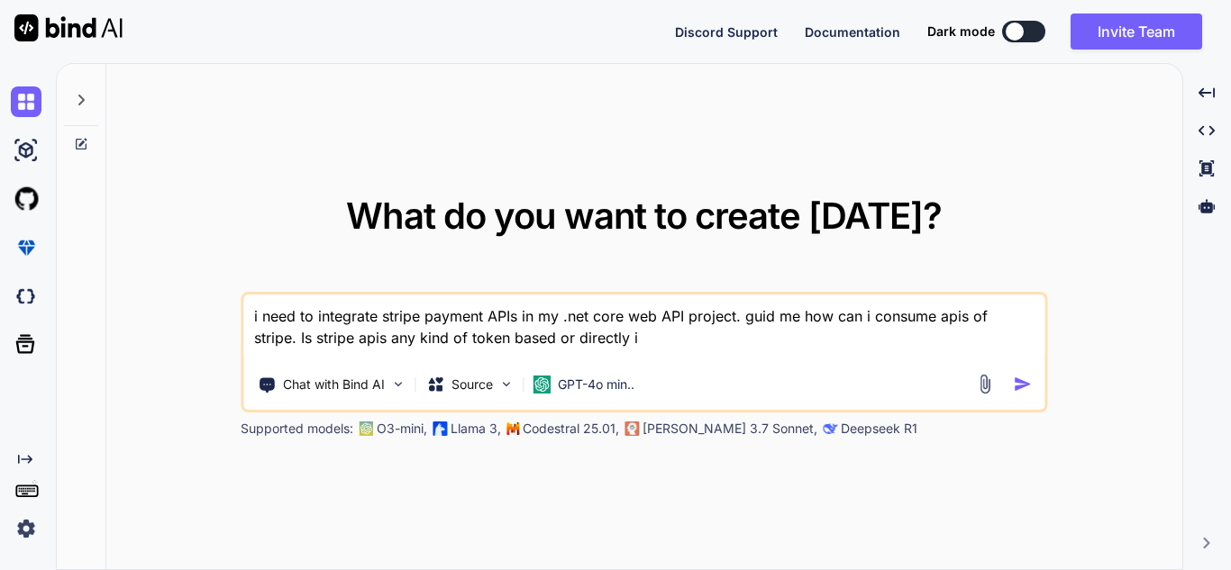
type textarea "i need to integrate stripe payment APIs in my .net core web API project. guid m…"
type textarea "x"
type textarea "i need to integrate stripe payment APIs in my .net core web API project. guid m…"
type textarea "x"
type textarea "i need to integrate stripe payment APIs in my .net core web API project. guid m…"
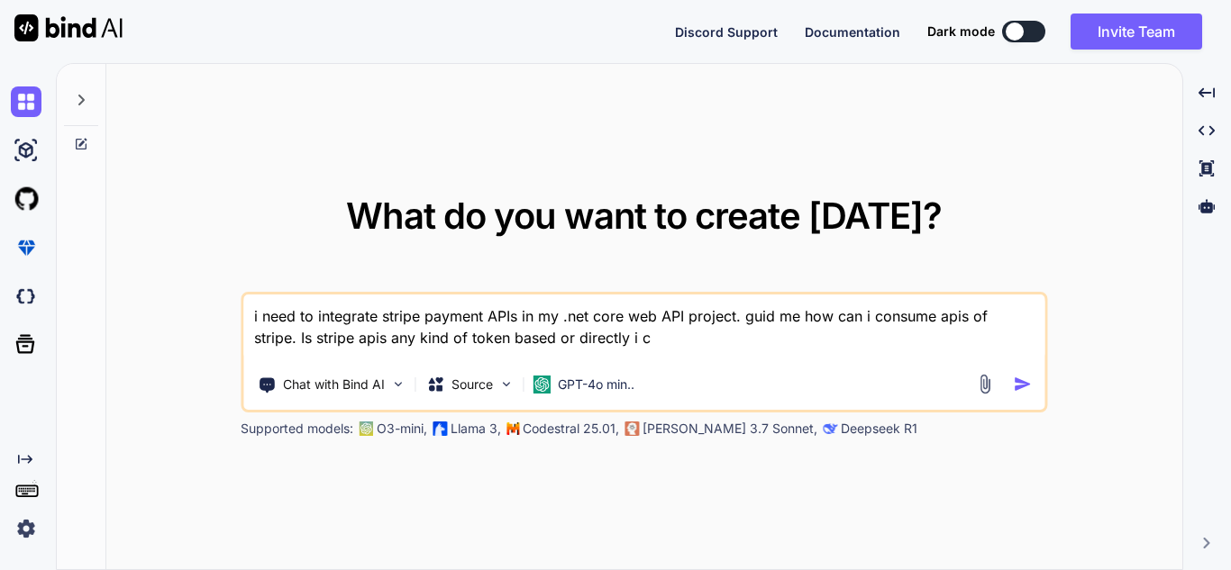
type textarea "x"
type textarea "i need to integrate stripe payment APIs in my .net core web API project. guid m…"
type textarea "x"
type textarea "i need to integrate stripe payment APIs in my .net core web API project. guid m…"
type textarea "x"
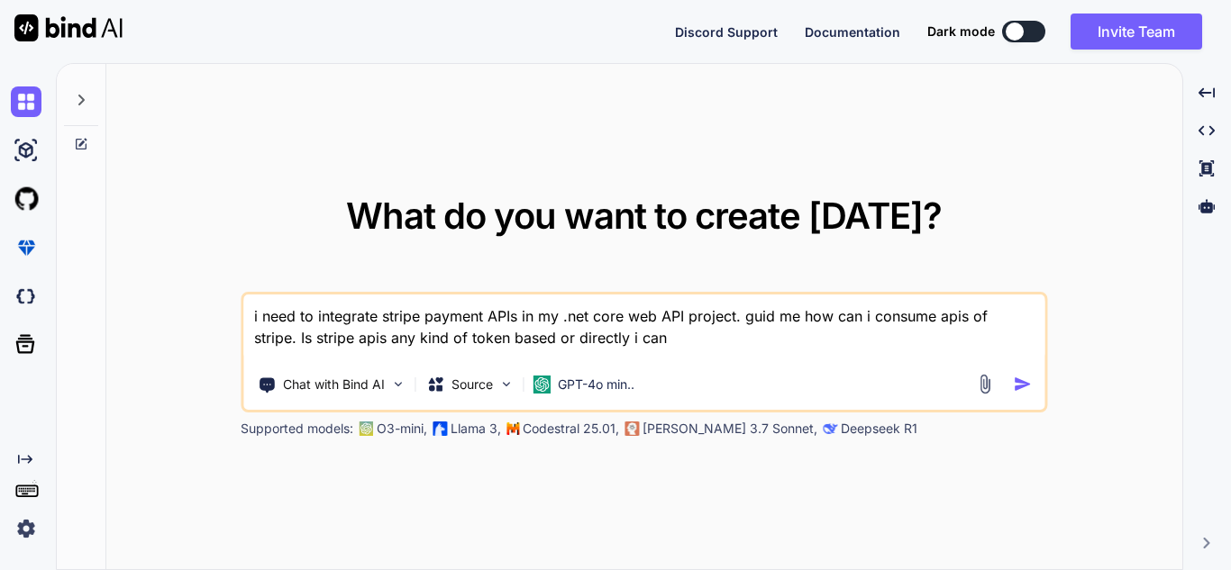
type textarea "i need to integrate stripe payment APIs in my .net core web API project. guid m…"
type textarea "x"
type textarea "i need to integrate stripe payment APIs in my .net core web API project. guid m…"
type textarea "x"
type textarea "i need to integrate stripe payment APIs in my .net core web API project. guid m…"
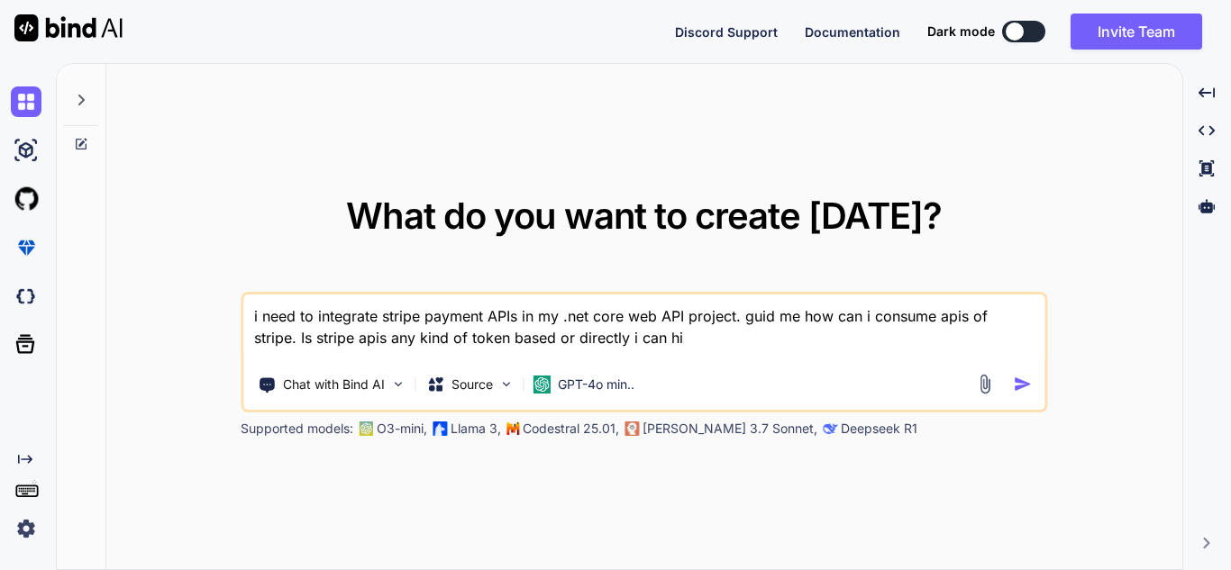
type textarea "x"
type textarea "i need to integrate stripe payment APIs in my .net core web API project. guid m…"
type textarea "x"
type textarea "i need to integrate stripe payment APIs in my .net core web API project. guid m…"
type textarea "x"
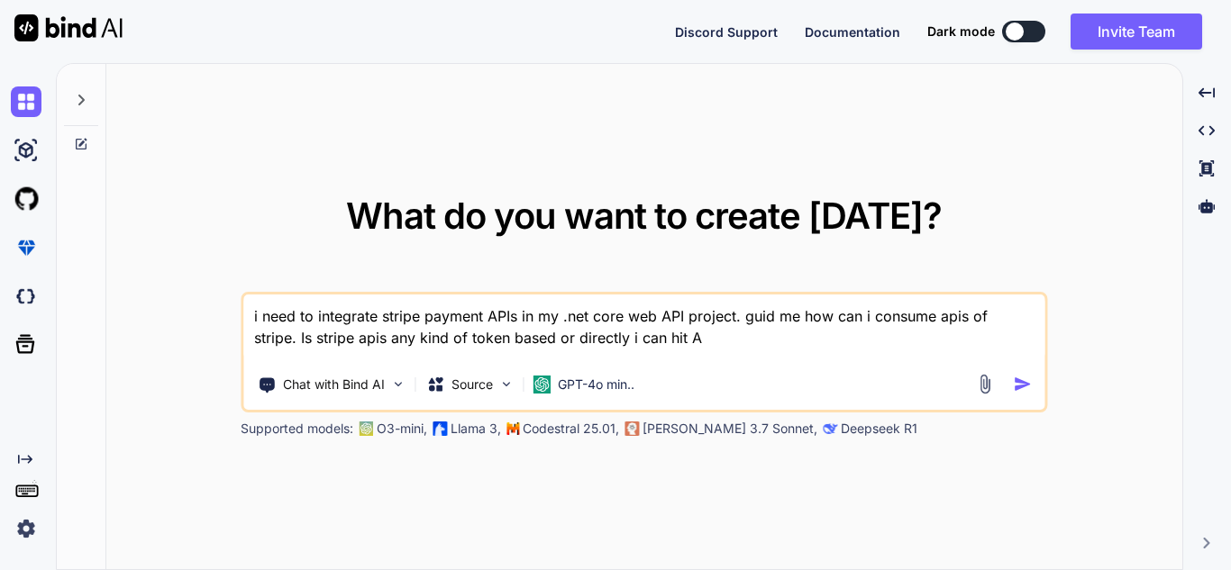
type textarea "i need to integrate stripe payment APIs in my .net core web API project. guid m…"
type textarea "x"
type textarea "i need to integrate stripe payment APIs in my .net core web API project. guid m…"
type textarea "x"
type textarea "i need to integrate stripe payment APIs in my .net core web API project. guid m…"
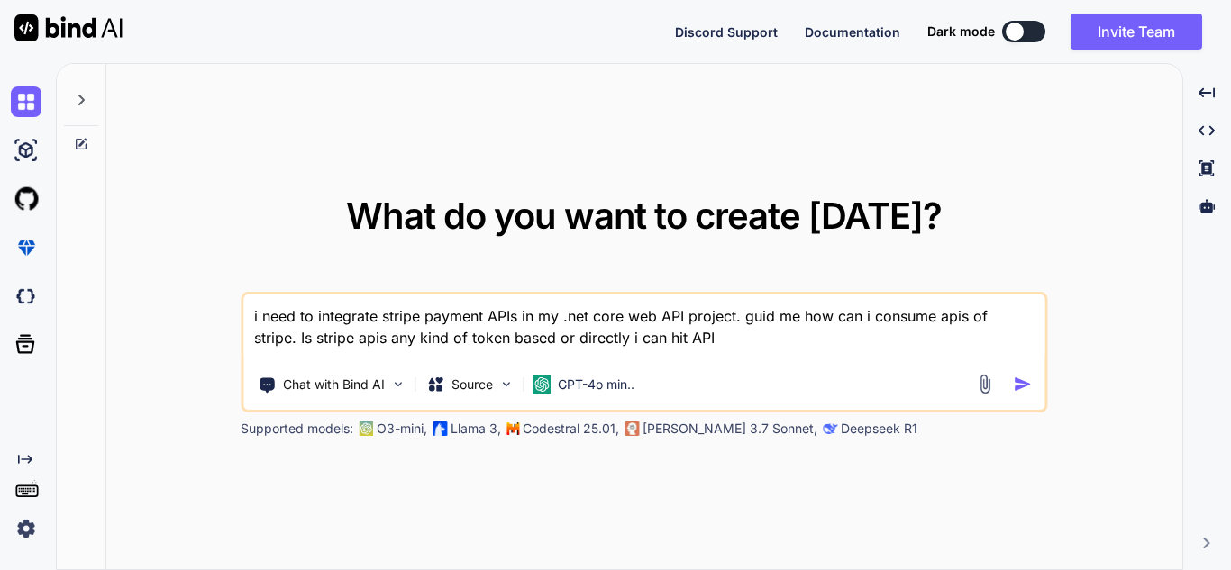
type textarea "x"
type textarea "i need to integrate stripe payment APIs in my .net core web API project. guid m…"
type textarea "x"
type textarea "i need to integrate stripe payment APIs in my .net core web API project. guid m…"
type textarea "x"
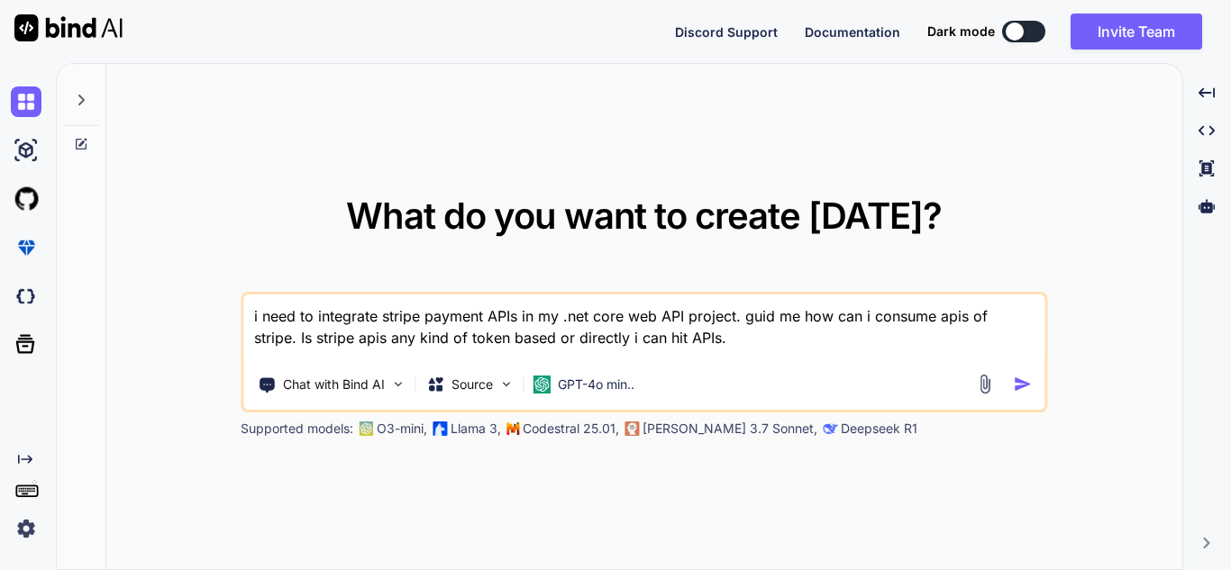
type textarea "i need to integrate stripe payment APIs in my .net core web API project. guid m…"
type textarea "x"
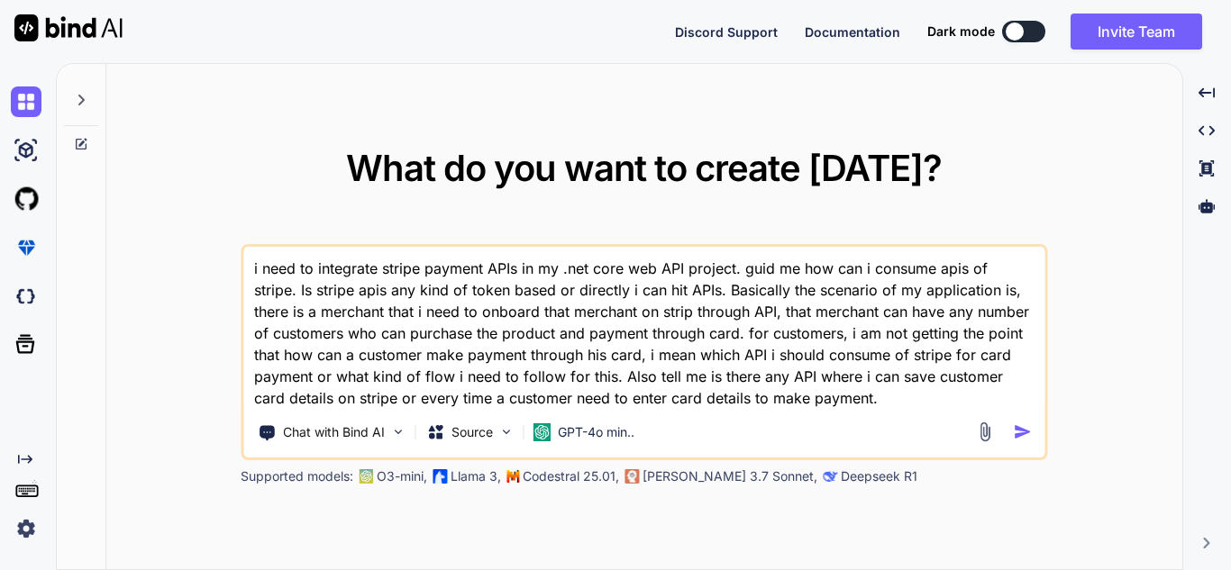
click at [1025, 431] on img "button" at bounding box center [1022, 431] width 19 height 19
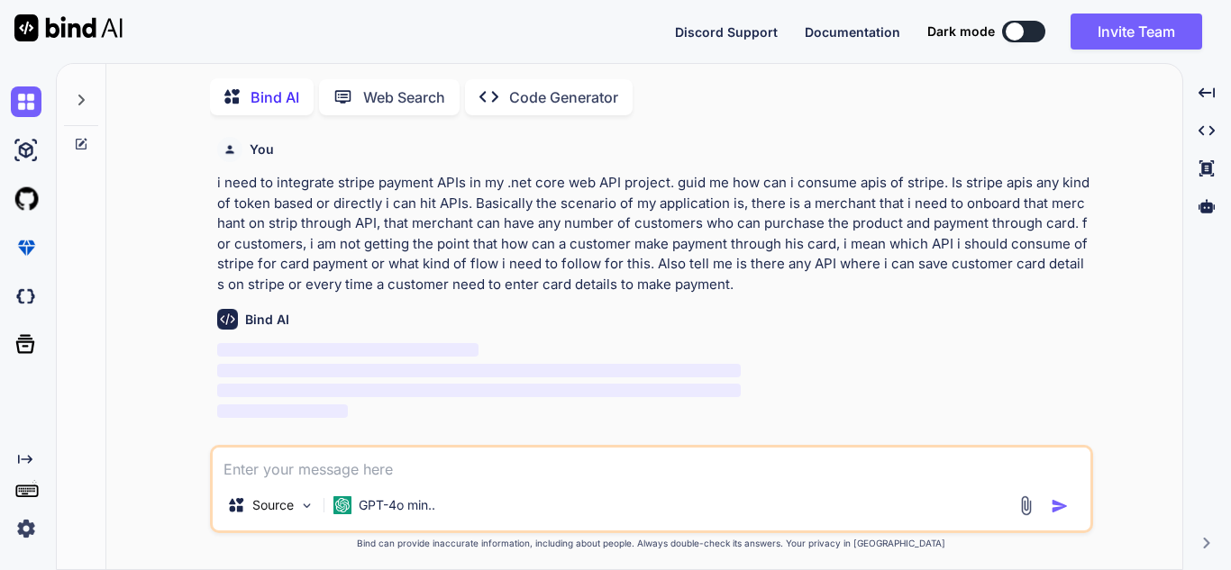
scroll to position [7, 0]
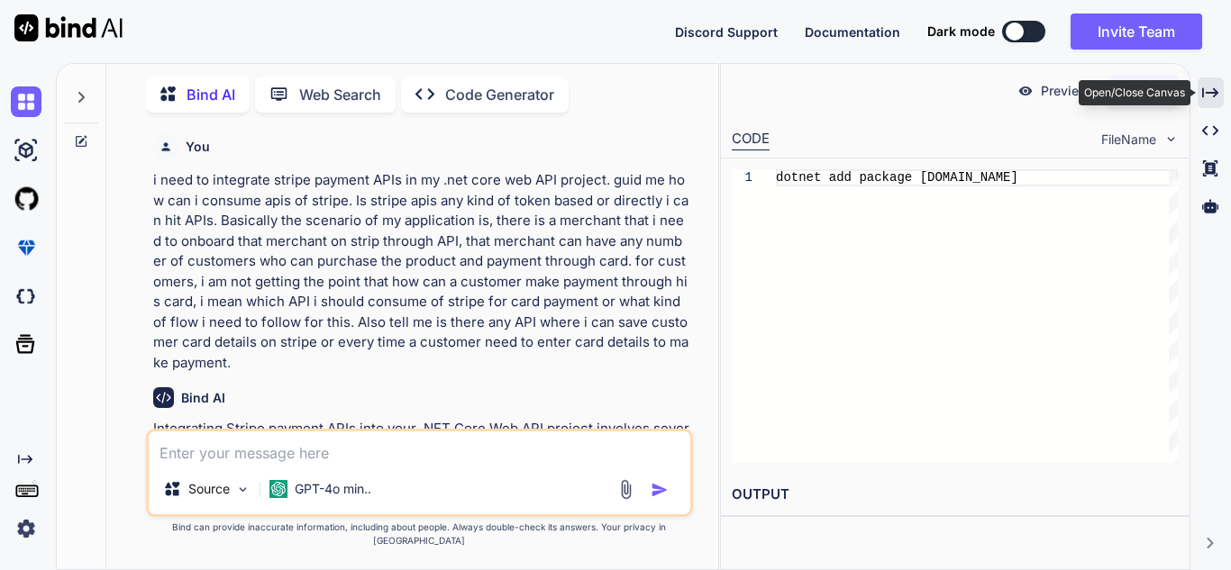
click at [1201, 101] on div "Created with Pixso." at bounding box center [1210, 92] width 26 height 31
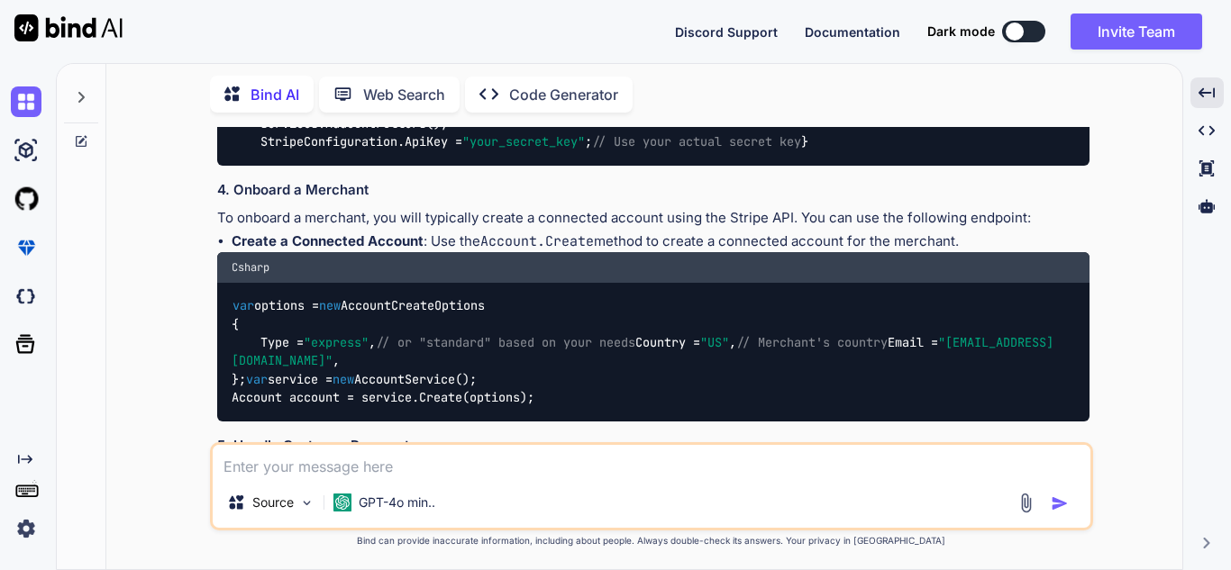
scroll to position [604, 0]
